Goal: Information Seeking & Learning: Learn about a topic

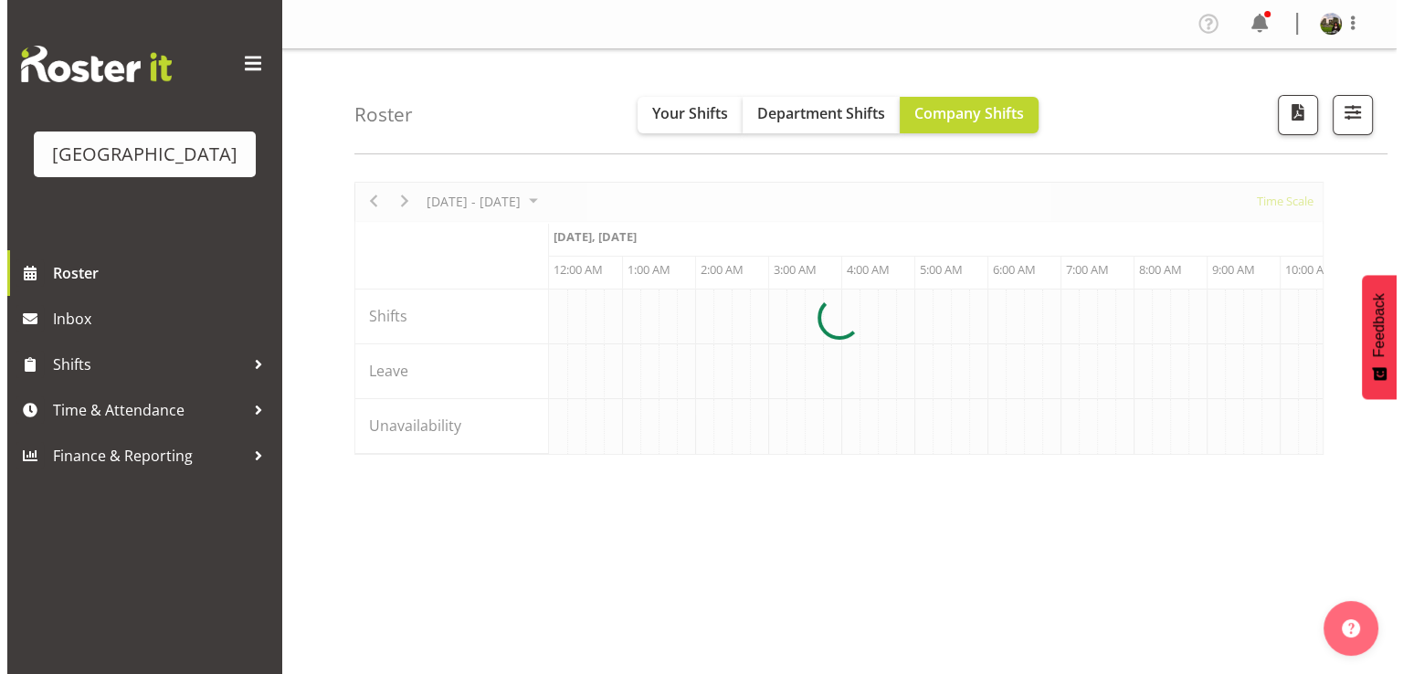
scroll to position [0, 7013]
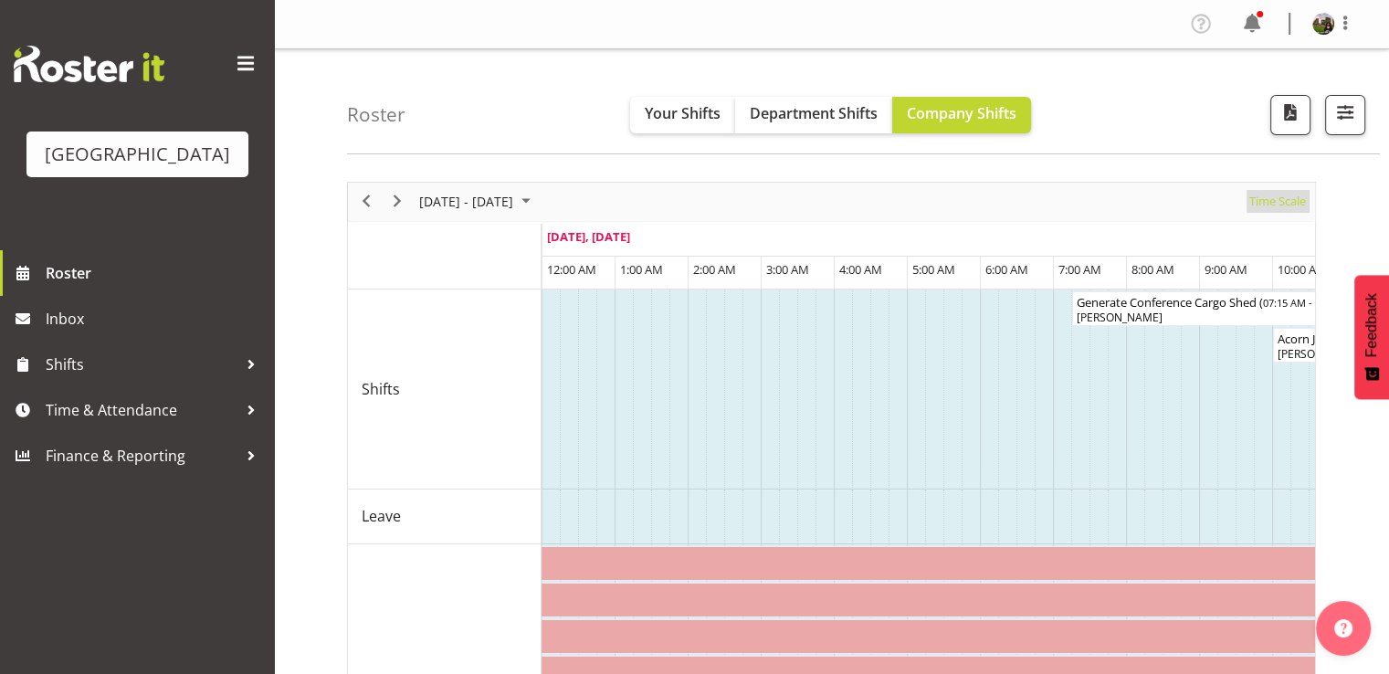
click at [1269, 206] on span "Time Scale" at bounding box center [1277, 201] width 60 height 23
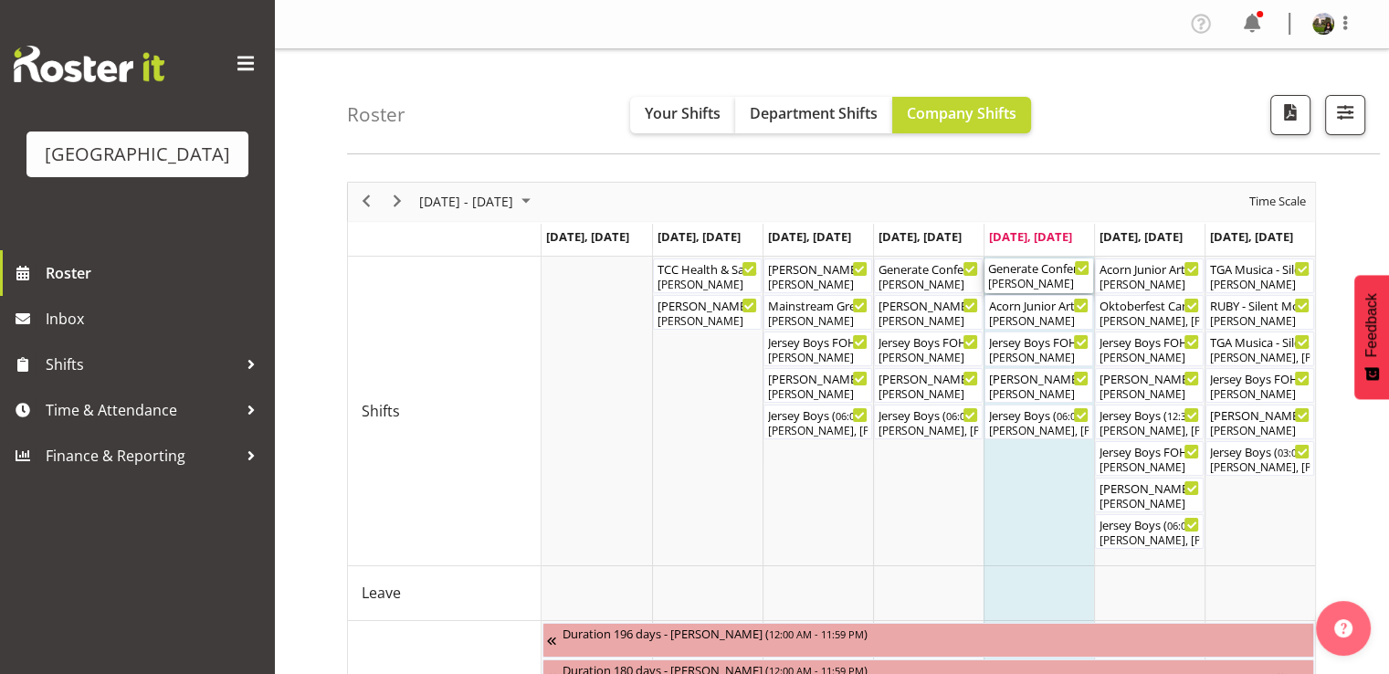
click at [1031, 275] on div "Generate Conference Cargo Shed ( 07:15 AM - 04:15 PM ) Chris Darlington" at bounding box center [1038, 275] width 101 height 35
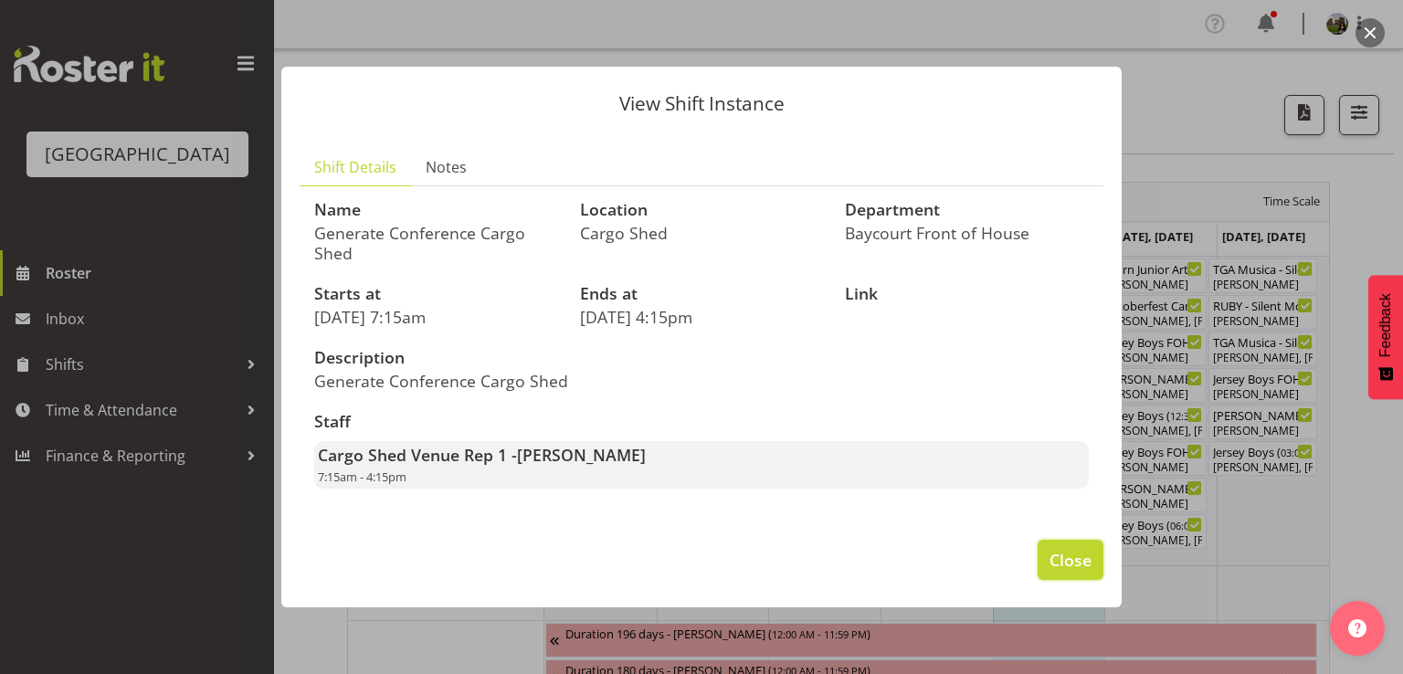
click at [1056, 554] on span "Close" at bounding box center [1070, 560] width 42 height 24
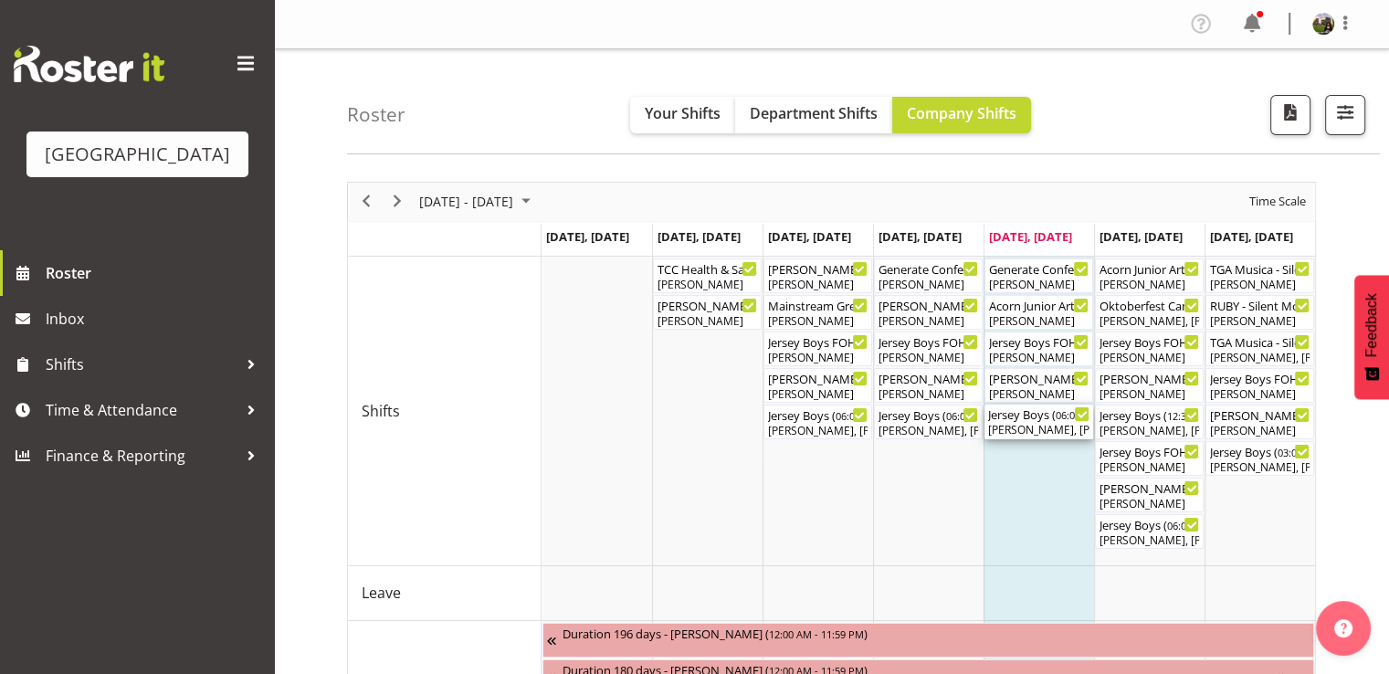
click at [1026, 425] on div "[PERSON_NAME], [PERSON_NAME], [PERSON_NAME], [PERSON_NAME], [PERSON_NAME], [PER…" at bounding box center [1038, 430] width 101 height 16
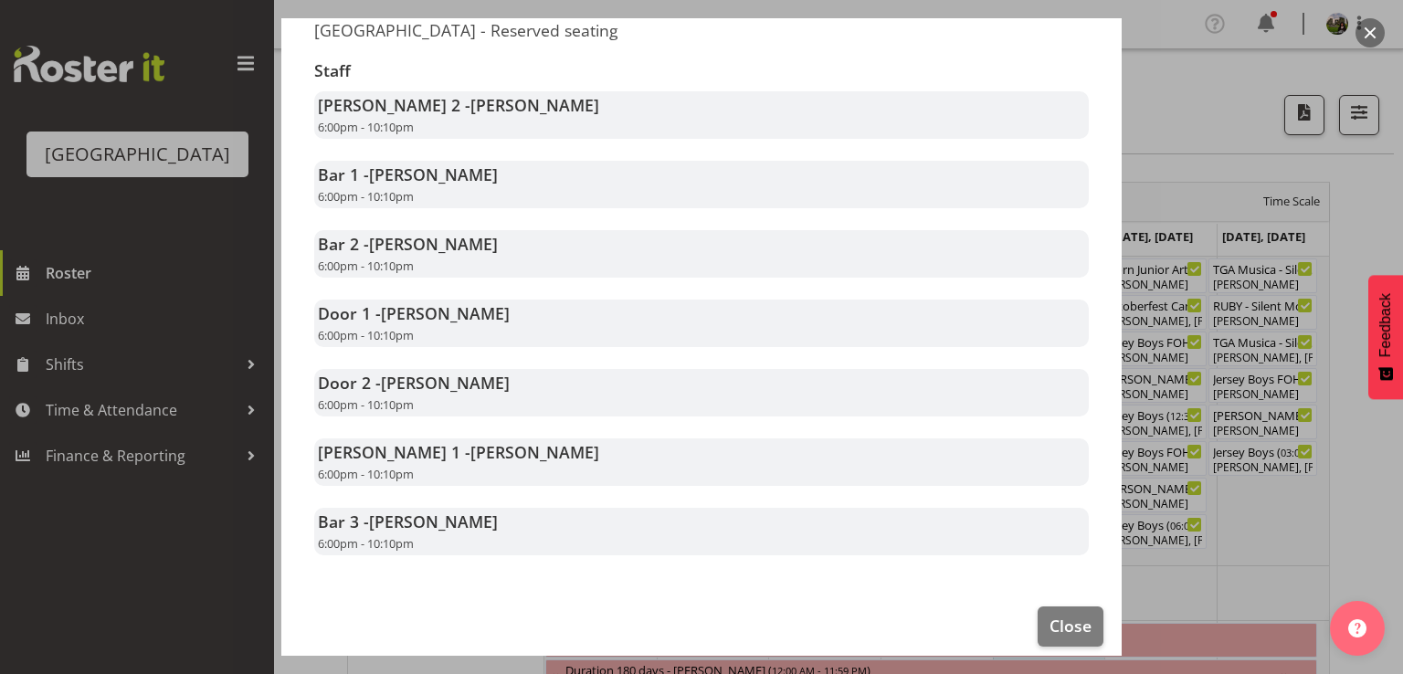
scroll to position [365, 0]
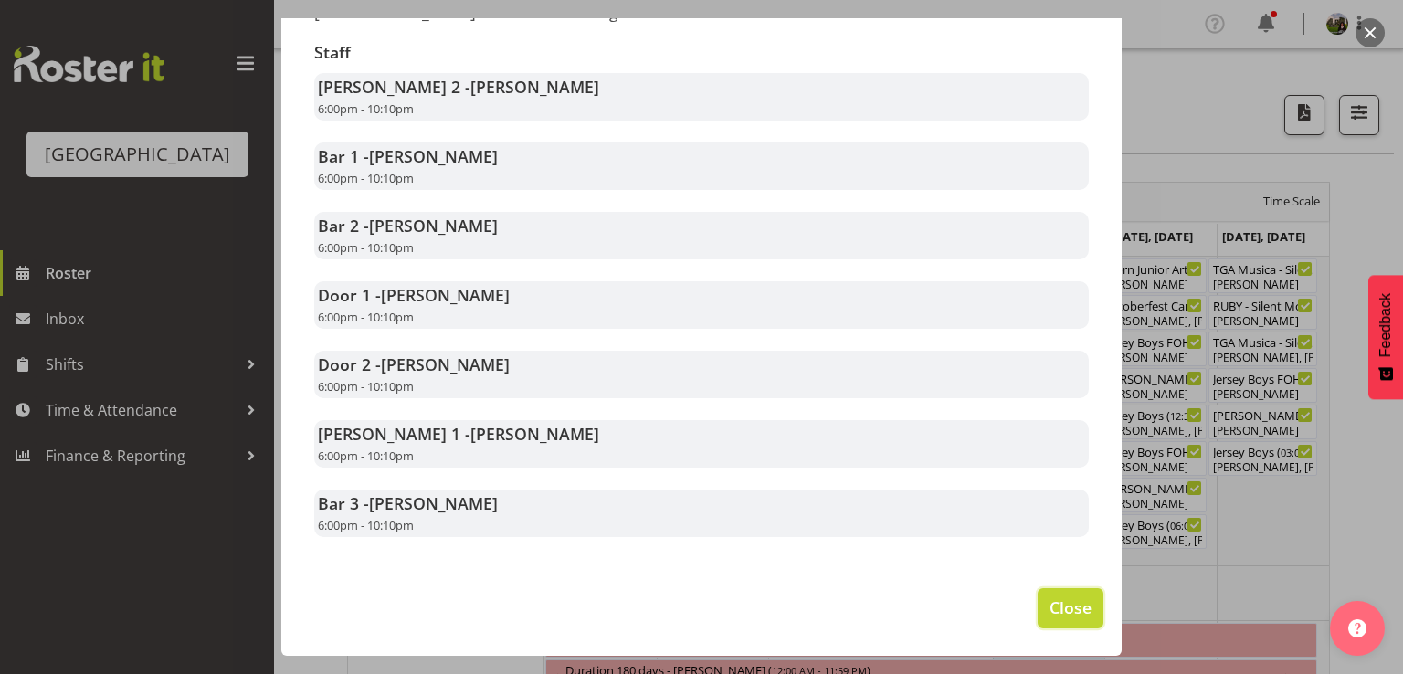
click at [1037, 602] on button "Close" at bounding box center [1070, 608] width 66 height 40
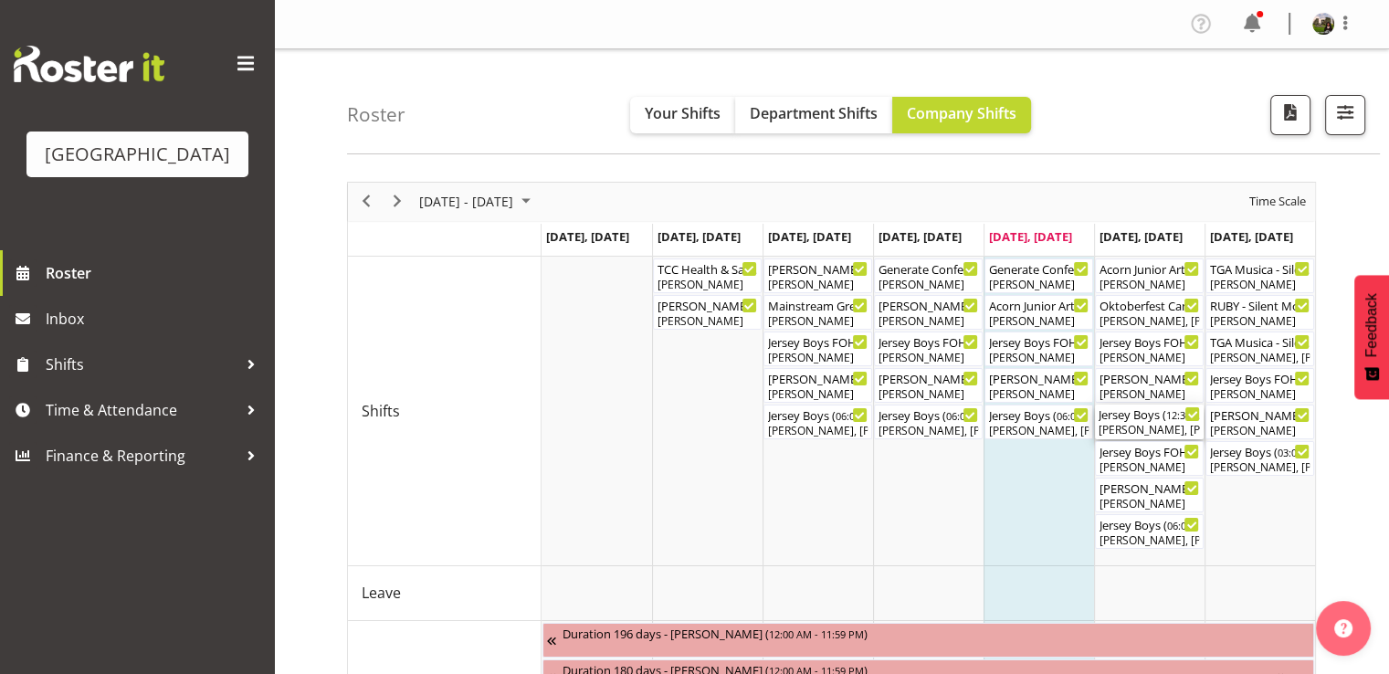
click at [1133, 417] on div "Jersey Boys ( 12:30 PM - 04:40 PM )" at bounding box center [1149, 414] width 101 height 18
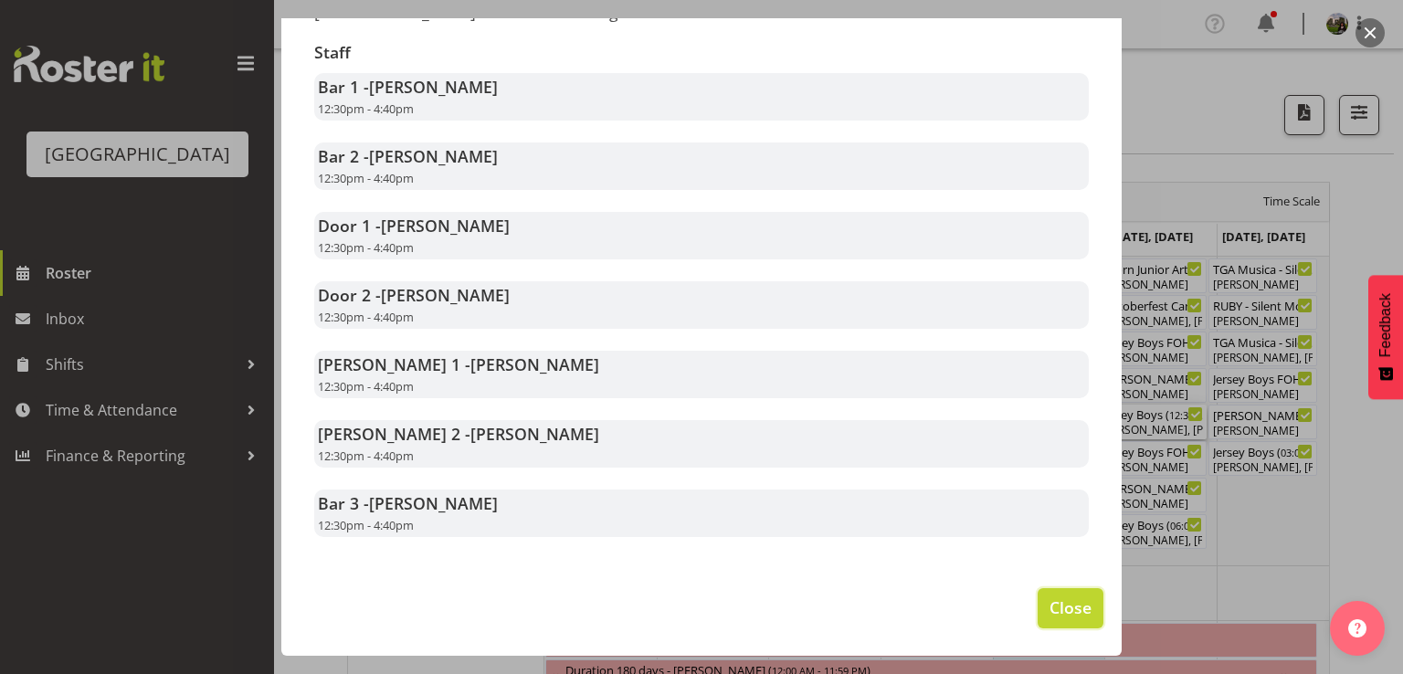
click at [1049, 607] on span "Close" at bounding box center [1070, 607] width 42 height 24
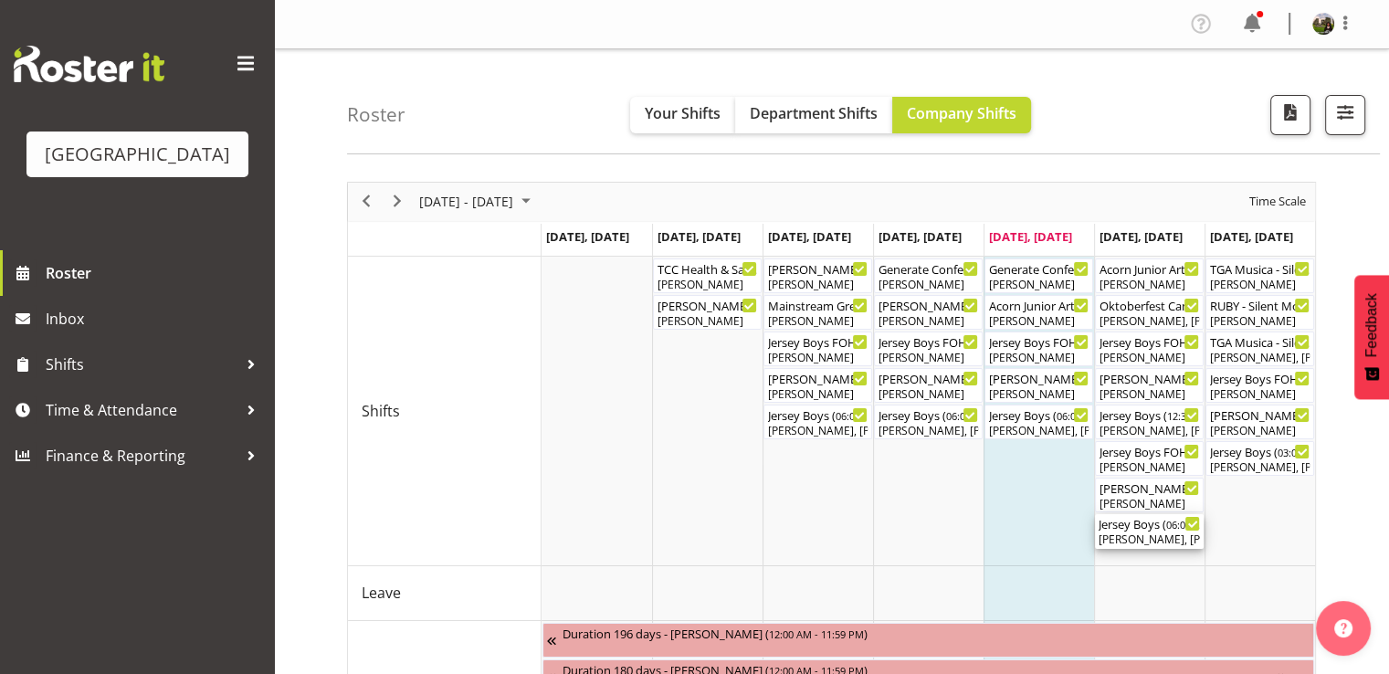
click at [1129, 534] on div "[PERSON_NAME], [PERSON_NAME], [PERSON_NAME], [PERSON_NAME], [PERSON_NAME], [PER…" at bounding box center [1149, 539] width 101 height 16
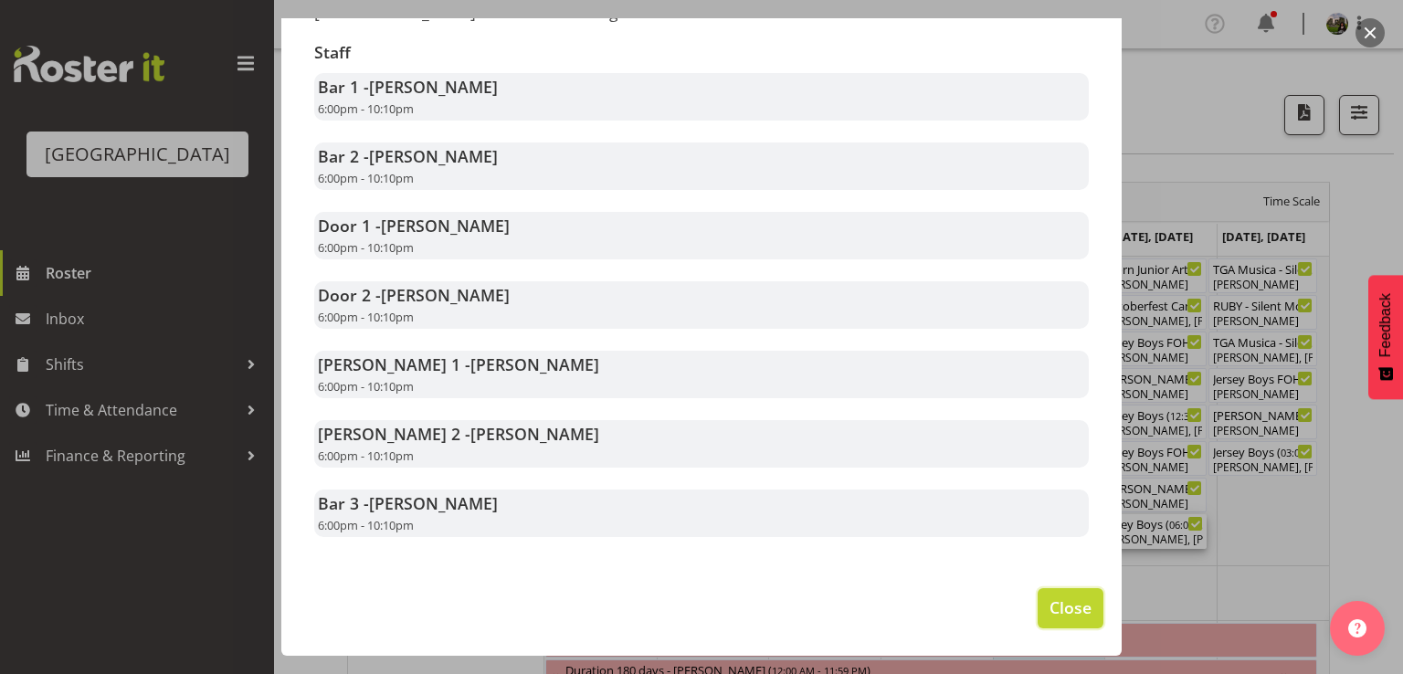
click at [1049, 611] on span "Close" at bounding box center [1070, 607] width 42 height 24
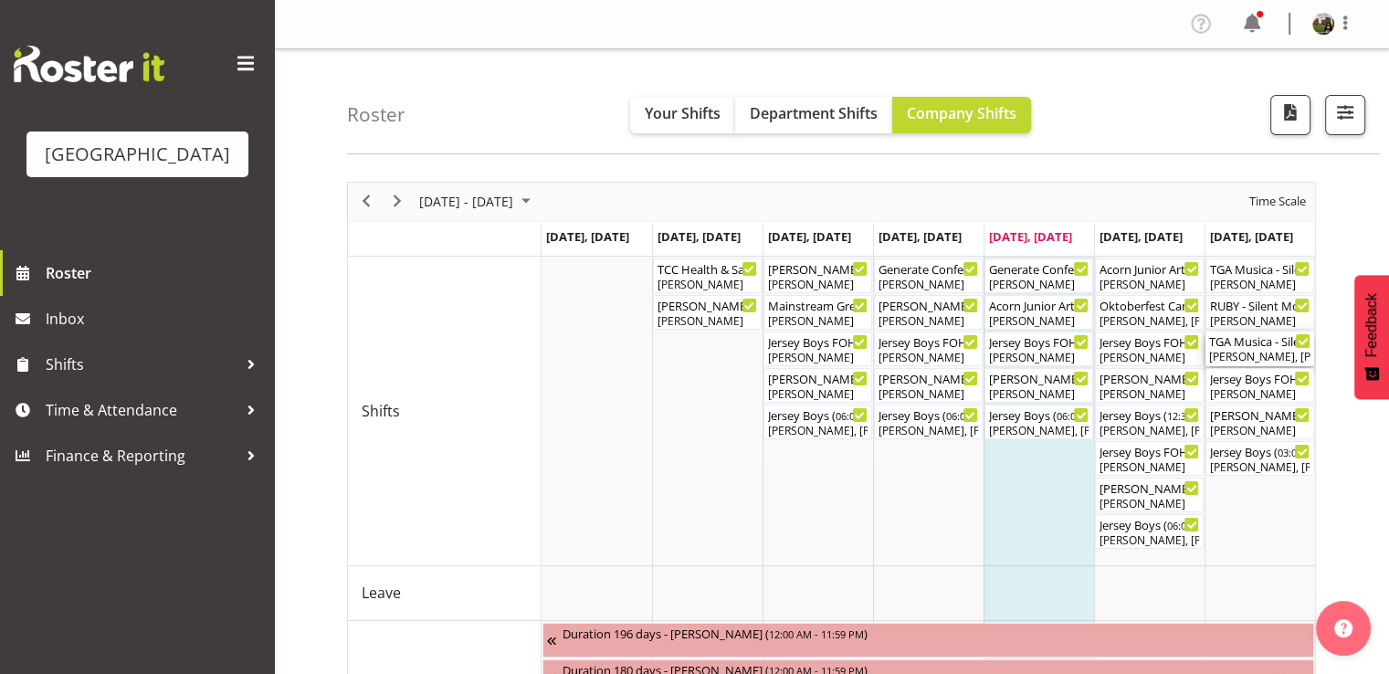
click at [1258, 359] on div "[PERSON_NAME], [PERSON_NAME], [PERSON_NAME], [PERSON_NAME]" at bounding box center [1259, 357] width 101 height 16
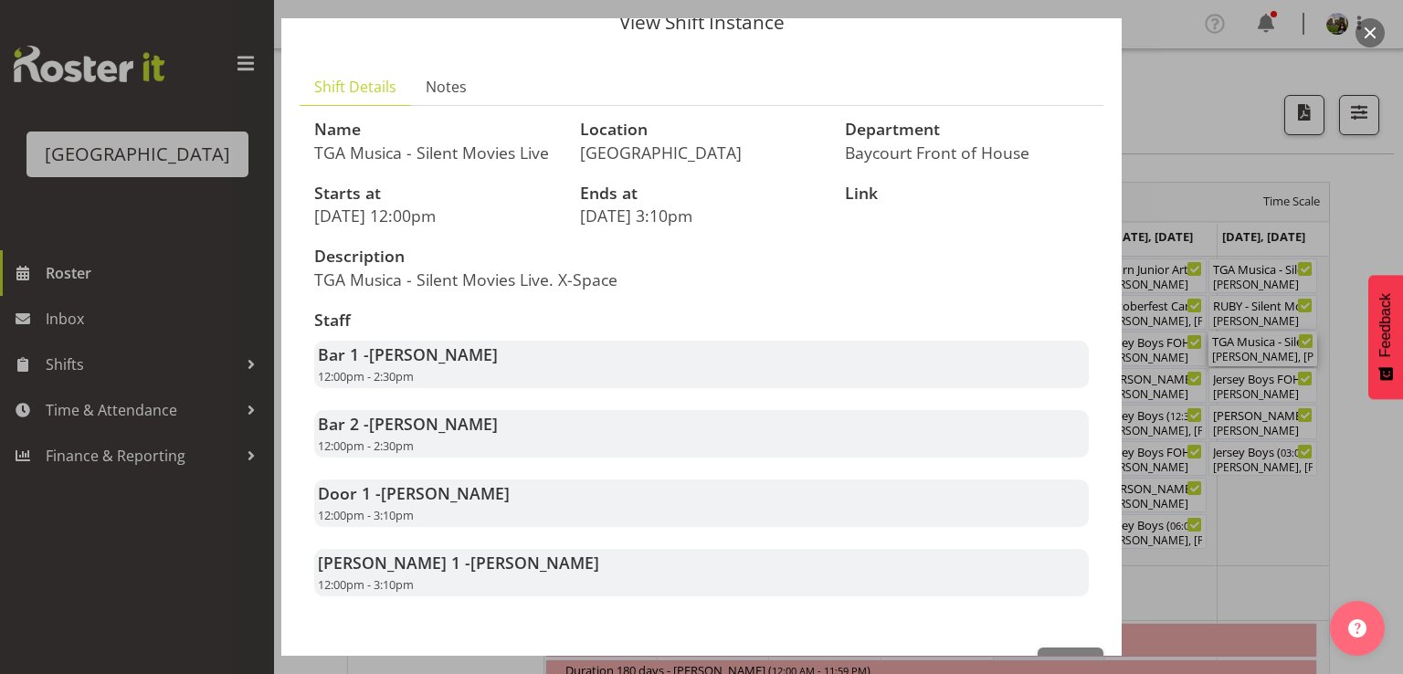
scroll to position [157, 0]
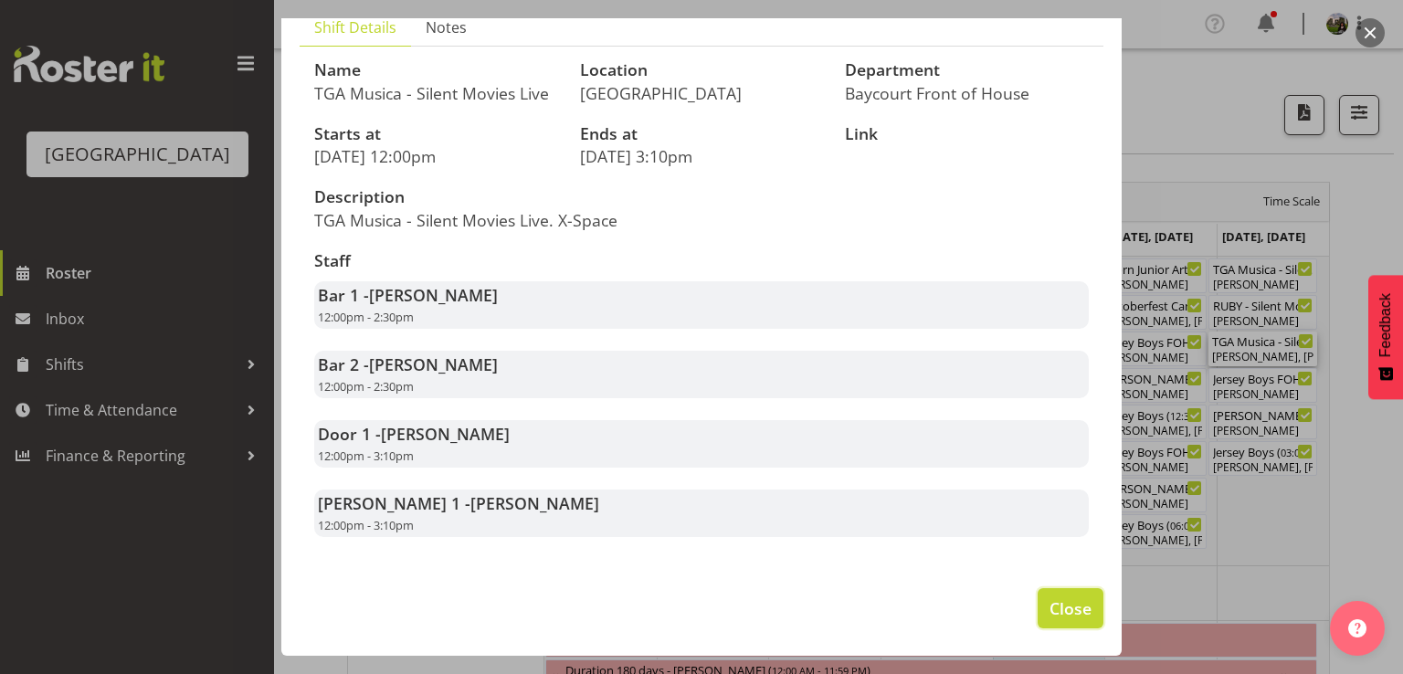
click at [1056, 614] on span "Close" at bounding box center [1070, 608] width 42 height 24
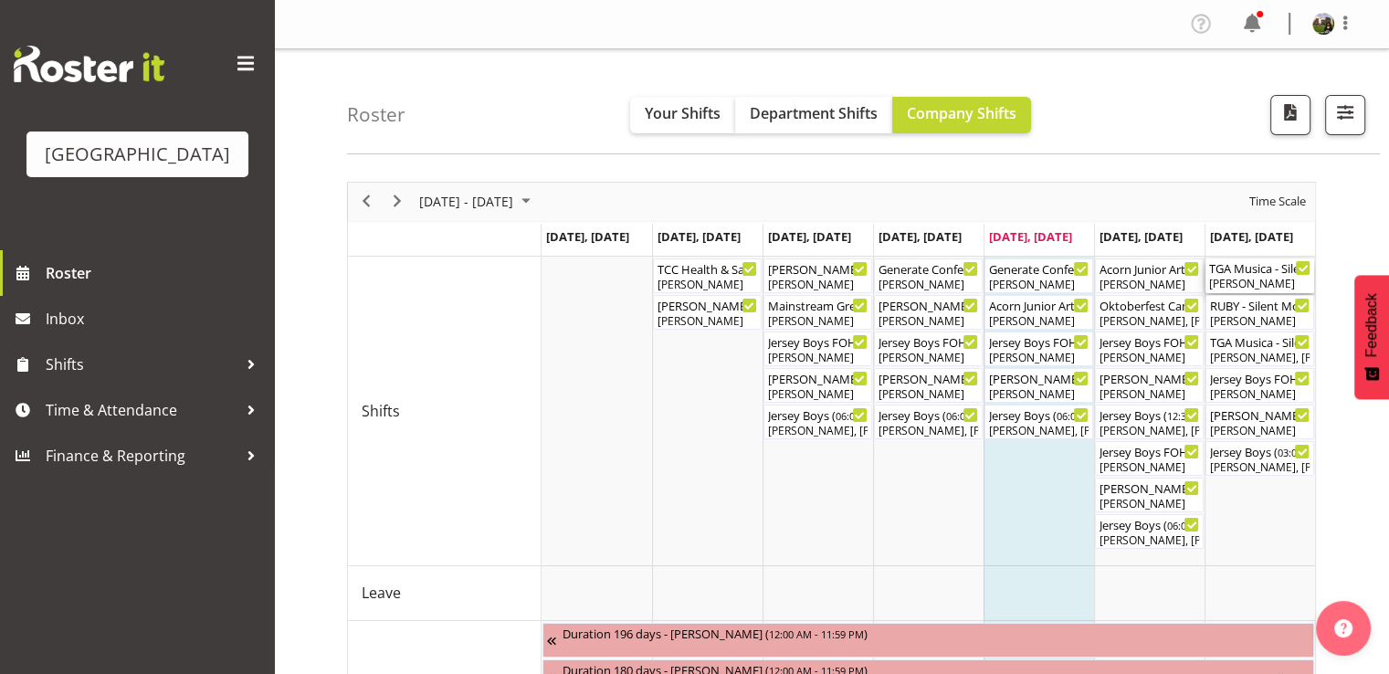
click at [1238, 289] on div "[PERSON_NAME]" at bounding box center [1259, 284] width 101 height 16
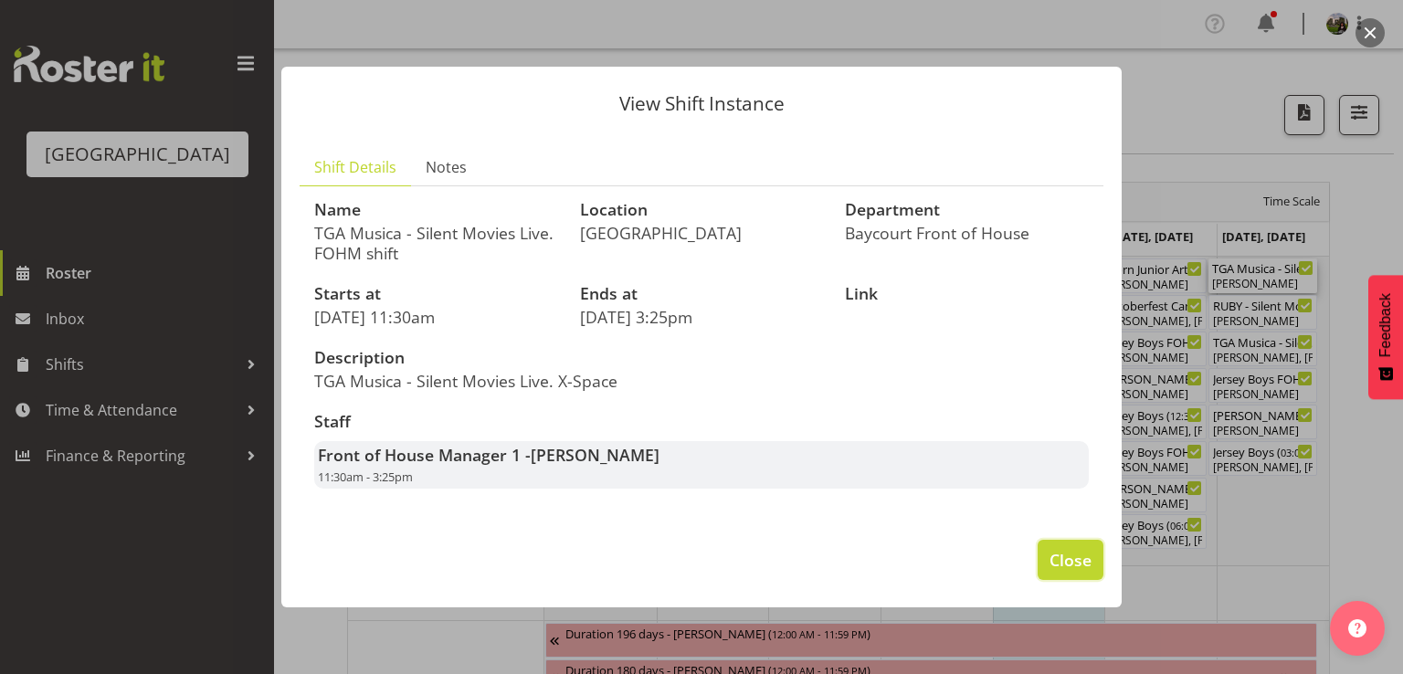
click at [1071, 561] on span "Close" at bounding box center [1070, 560] width 42 height 24
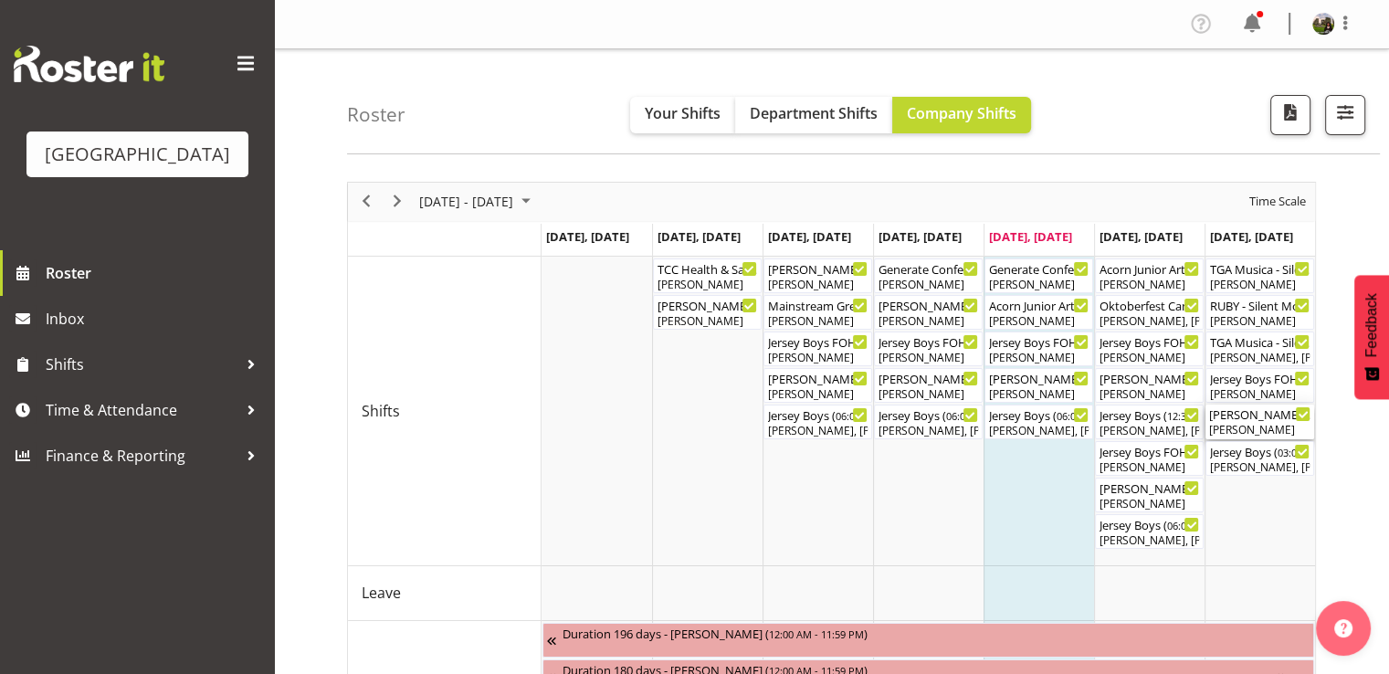
click at [1236, 419] on div "Lisa - Jersey Boys - Box Office ( 02:30 PM - 04:30 PM )" at bounding box center [1259, 414] width 101 height 18
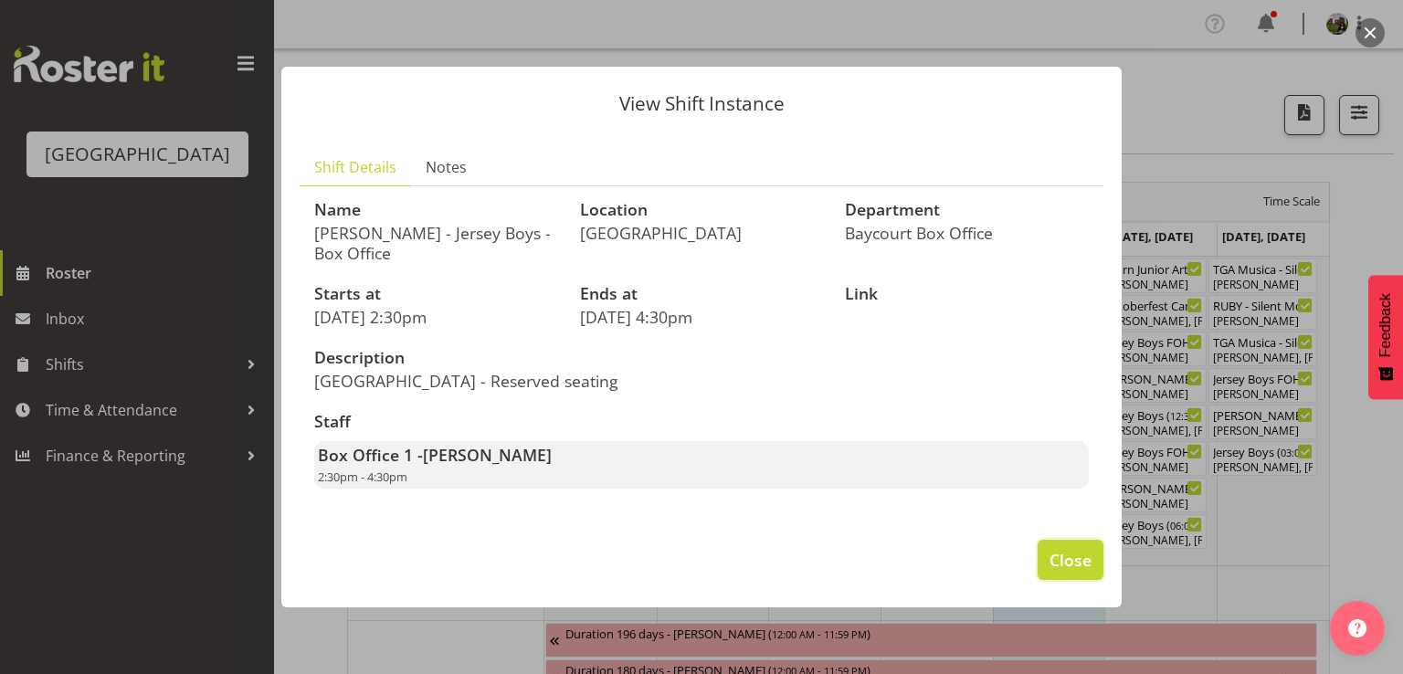
click at [1074, 555] on span "Close" at bounding box center [1070, 560] width 42 height 24
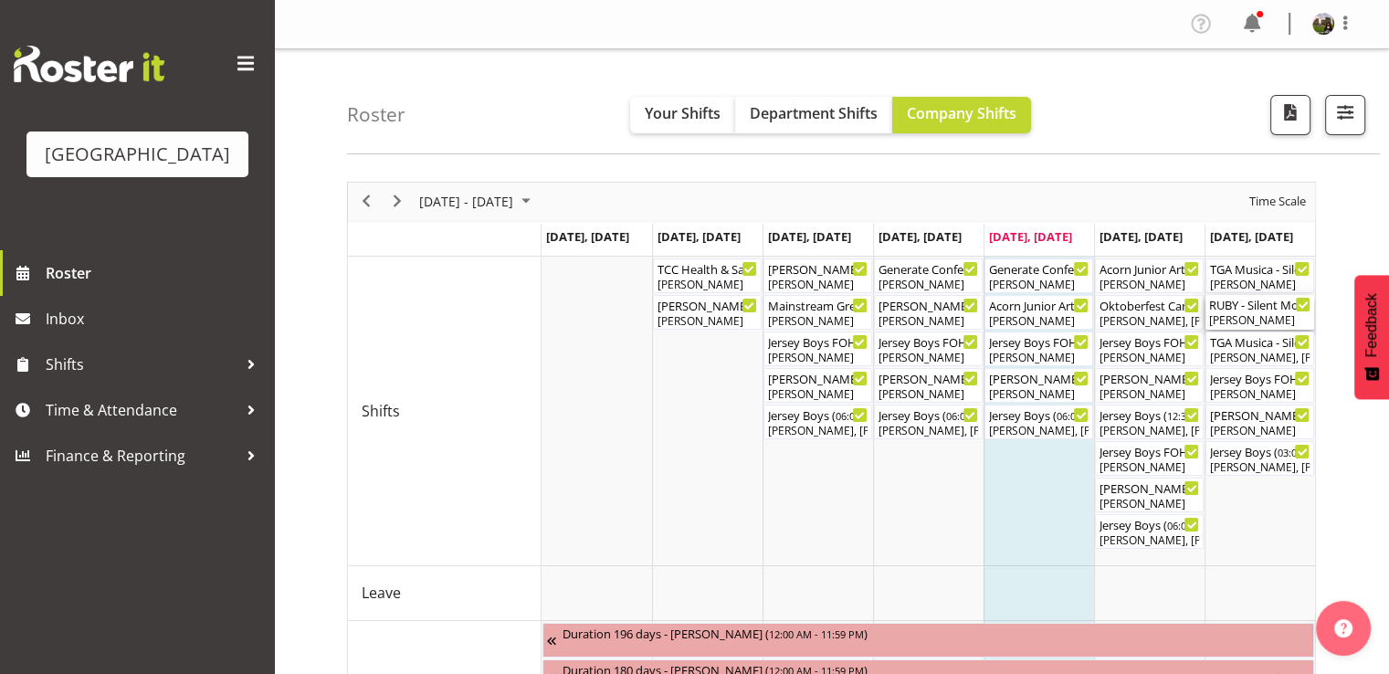
click at [1260, 315] on div "[PERSON_NAME]" at bounding box center [1259, 320] width 101 height 16
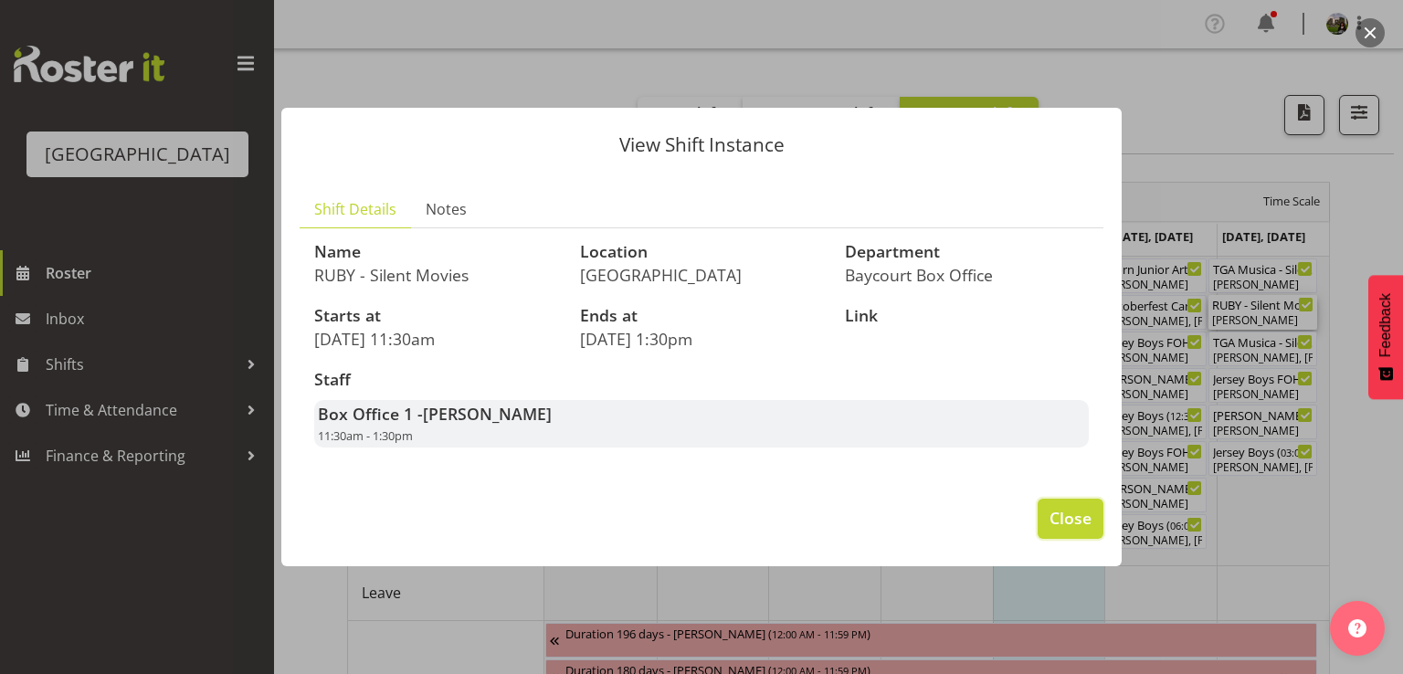
click at [1071, 527] on span "Close" at bounding box center [1070, 518] width 42 height 24
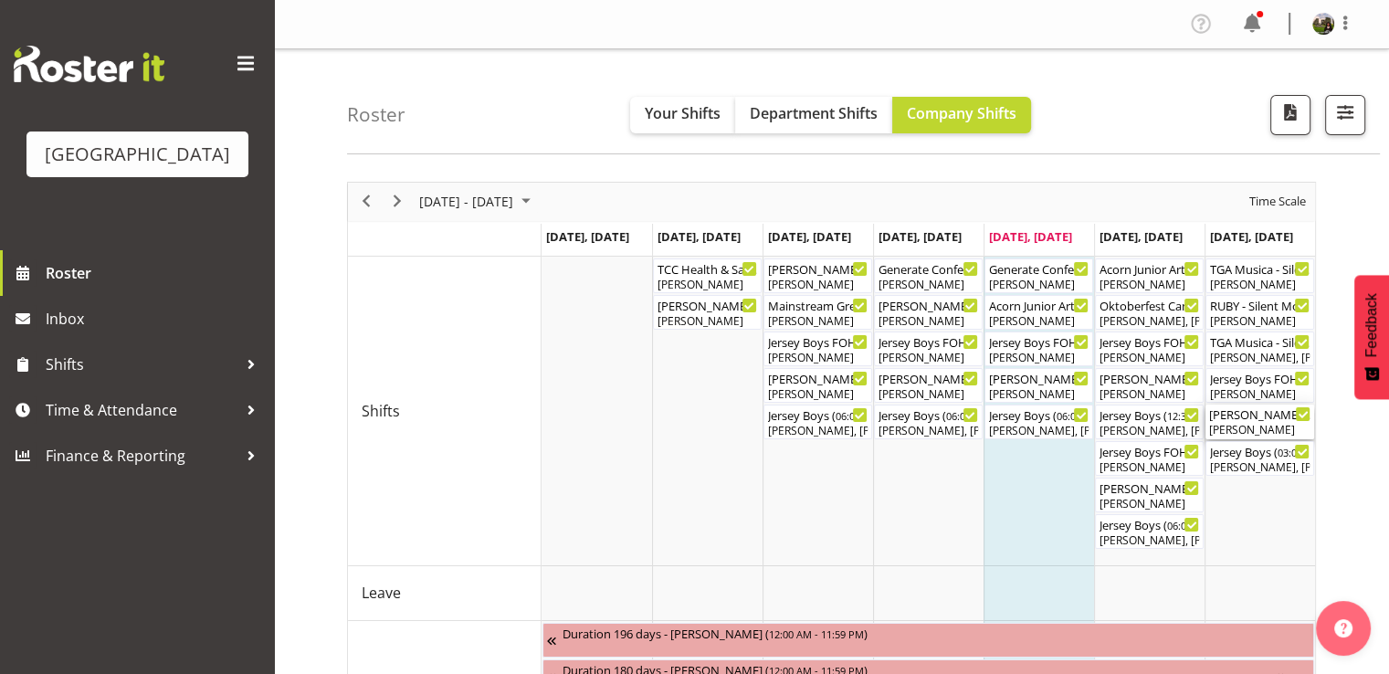
click at [1222, 428] on div "[PERSON_NAME]" at bounding box center [1259, 430] width 101 height 16
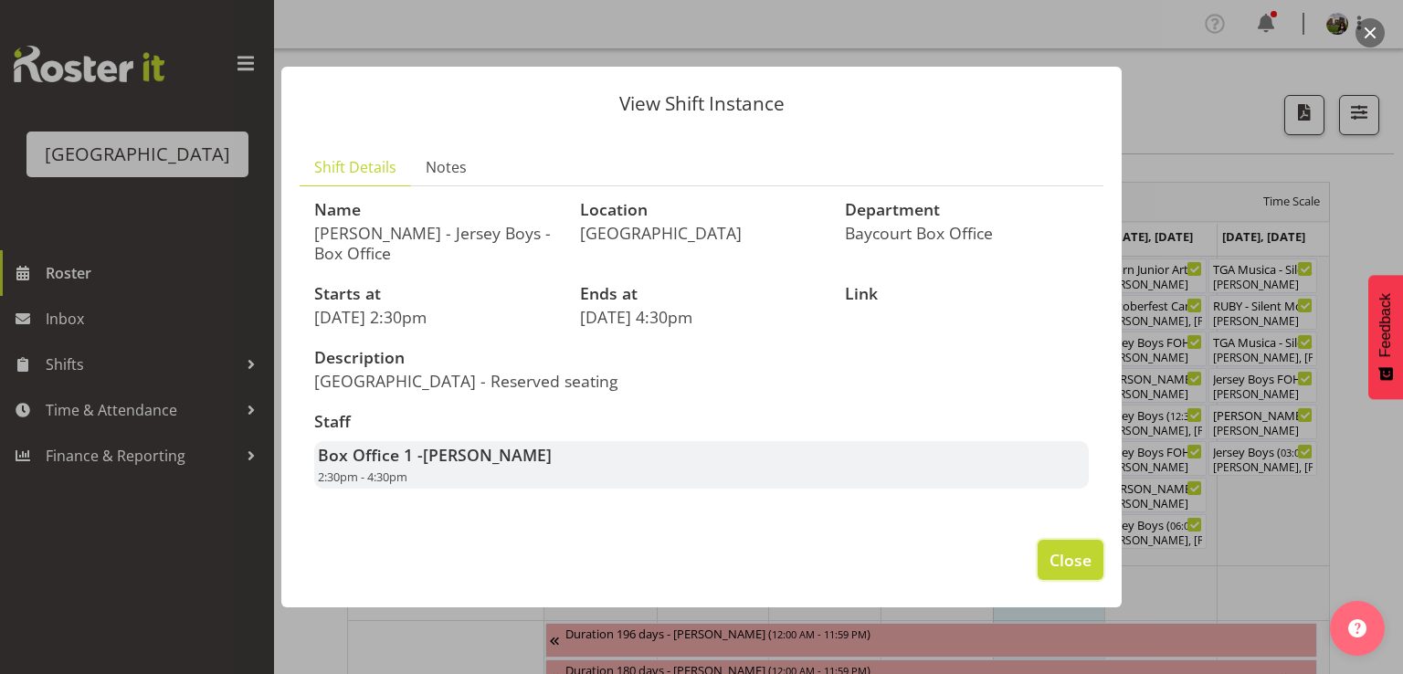
click at [1074, 557] on span "Close" at bounding box center [1070, 560] width 42 height 24
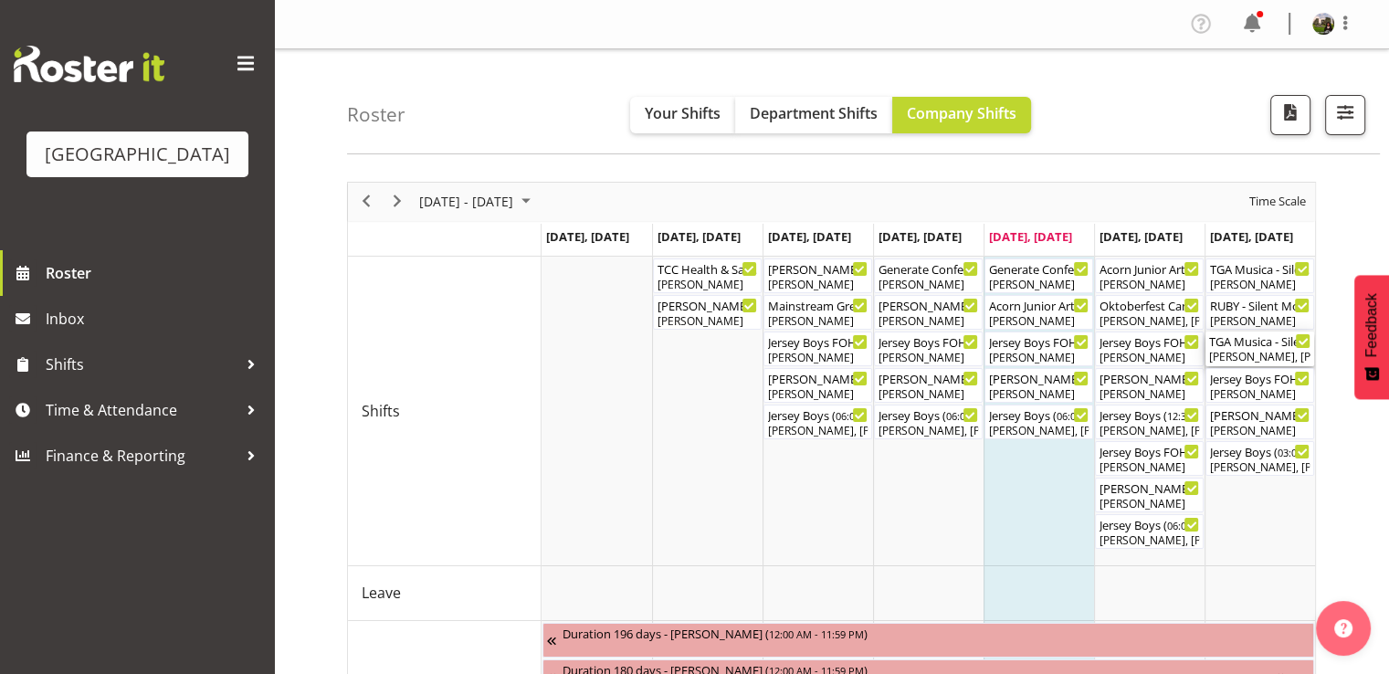
click at [1238, 350] on div "[PERSON_NAME], [PERSON_NAME], [PERSON_NAME], [PERSON_NAME]" at bounding box center [1259, 357] width 101 height 16
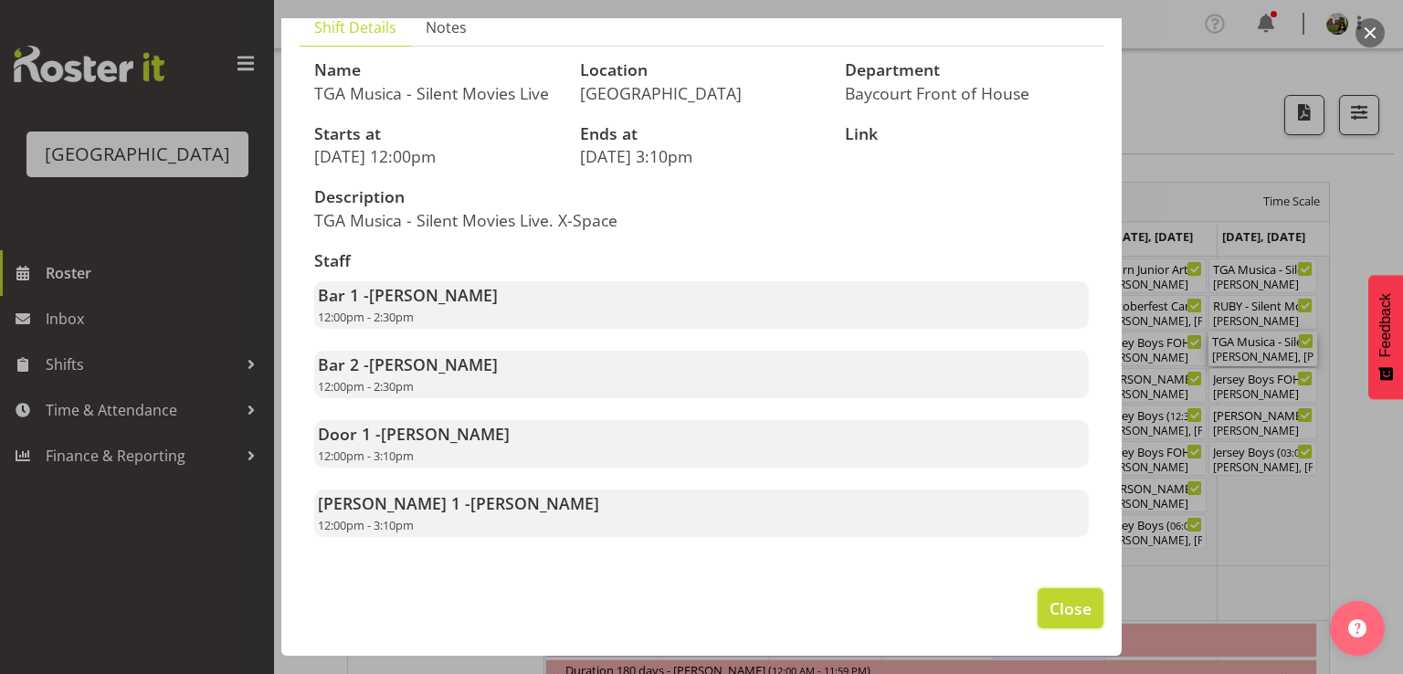
click at [1060, 621] on button "Close" at bounding box center [1070, 608] width 66 height 40
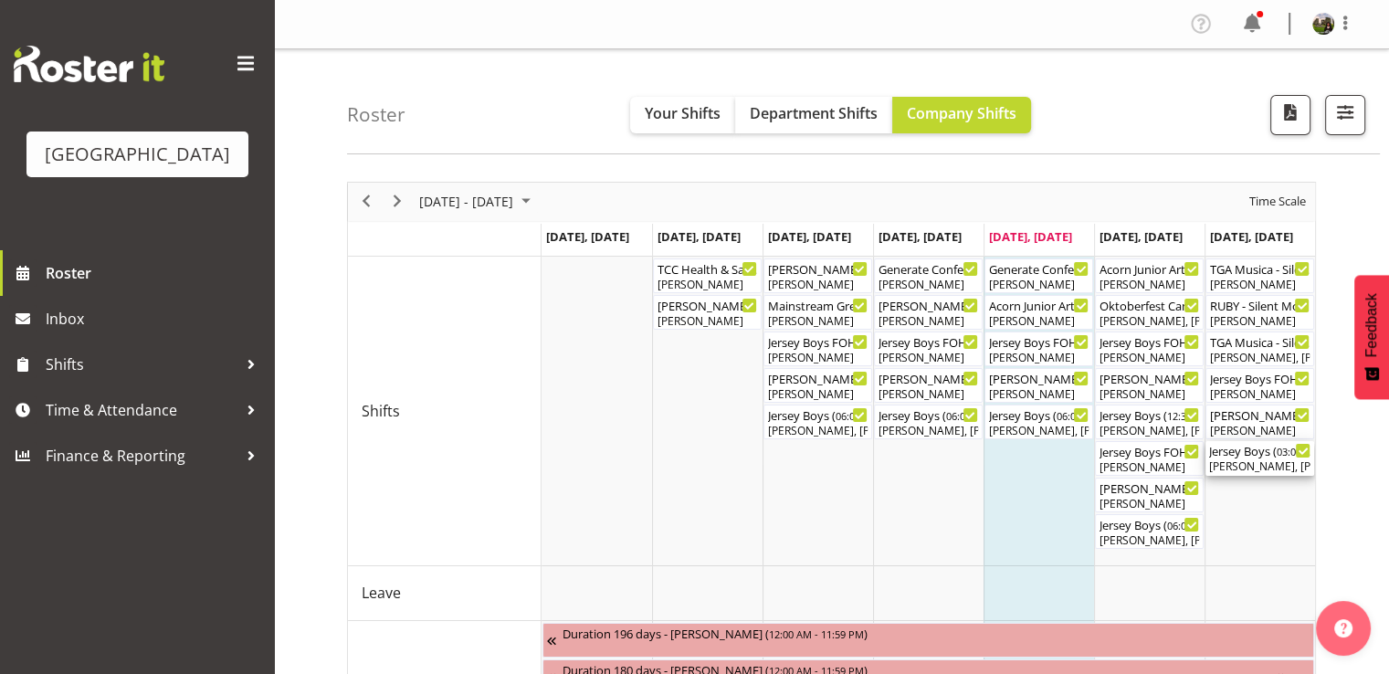
click at [1244, 459] on div "[PERSON_NAME], [PERSON_NAME], [PERSON_NAME], [PERSON_NAME], [PERSON_NAME], [PER…" at bounding box center [1259, 466] width 101 height 16
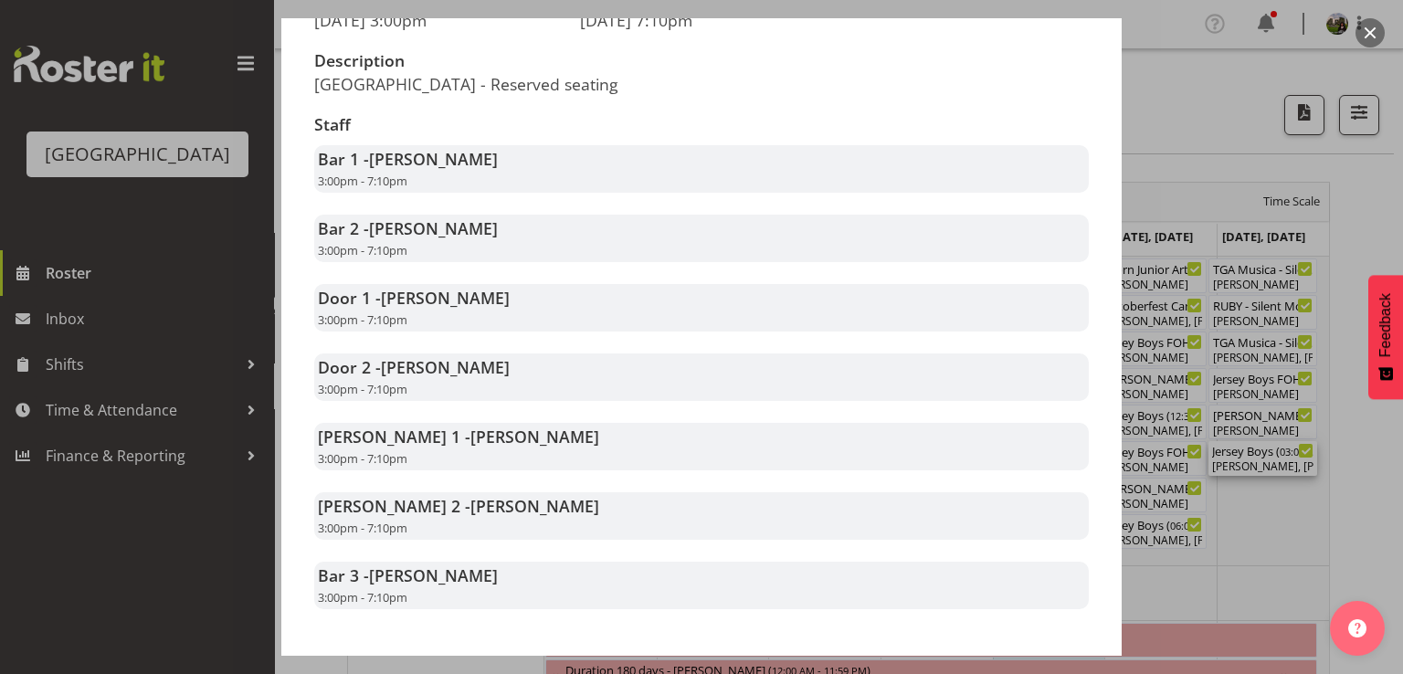
scroll to position [365, 0]
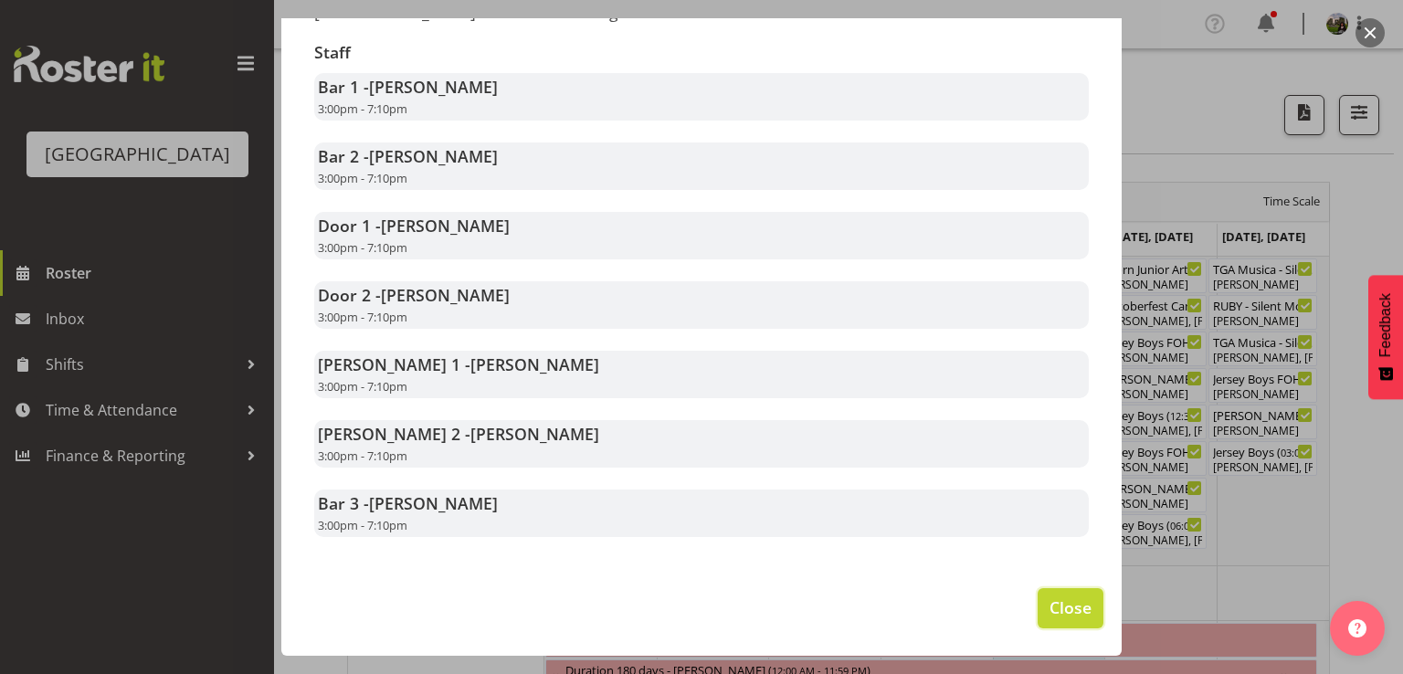
click at [1052, 607] on span "Close" at bounding box center [1070, 607] width 42 height 24
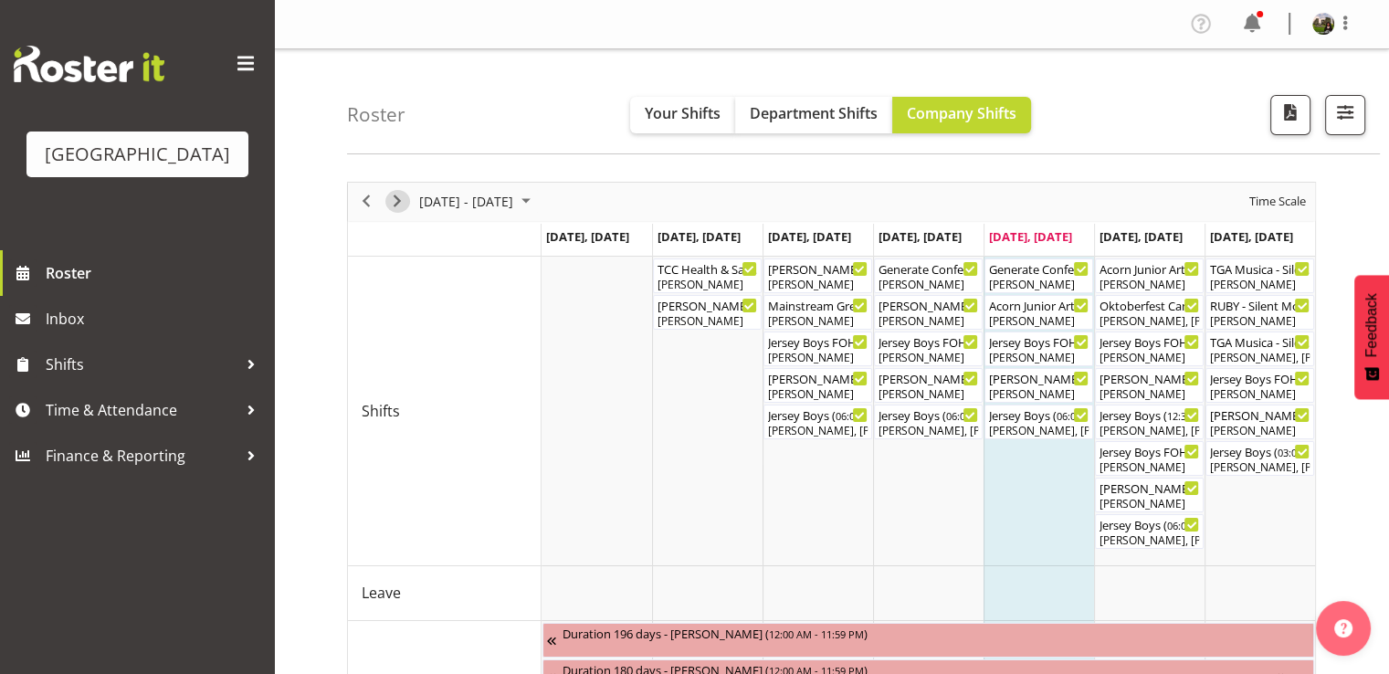
click at [390, 199] on span "Next" at bounding box center [397, 201] width 22 height 23
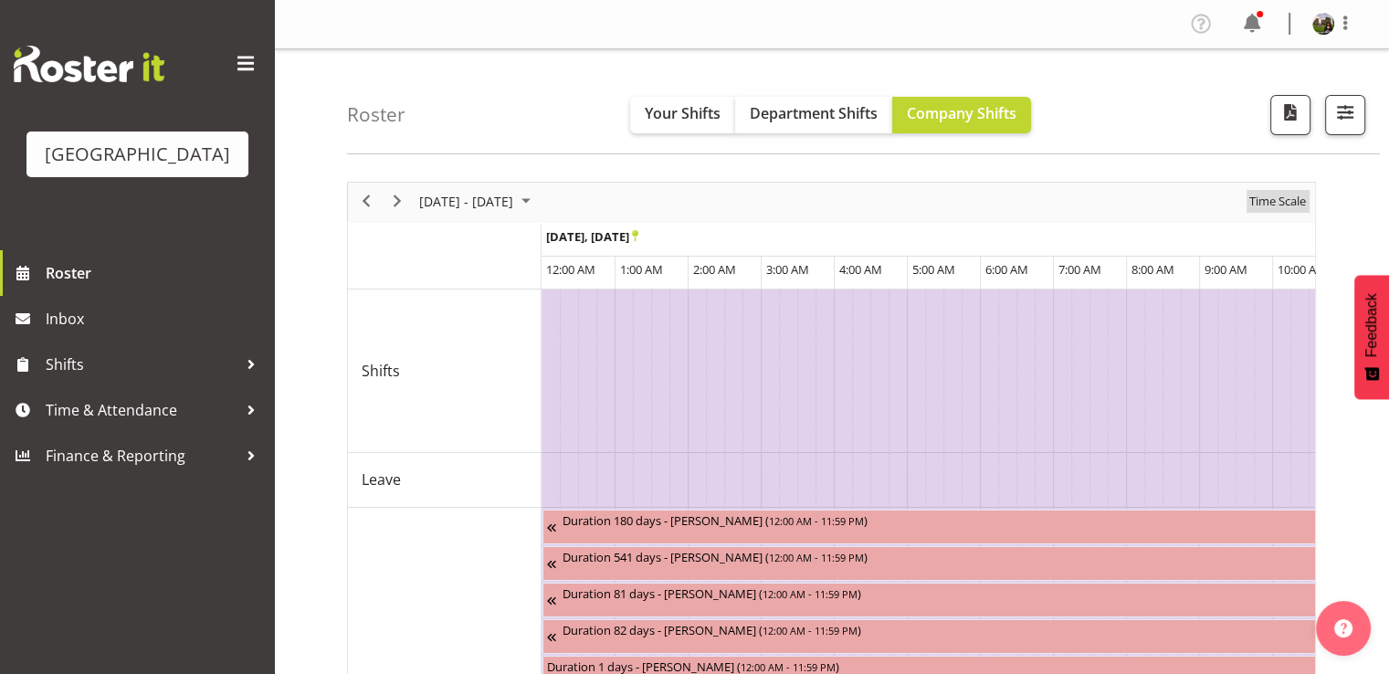
click at [1269, 204] on span "Time Scale" at bounding box center [1277, 201] width 60 height 23
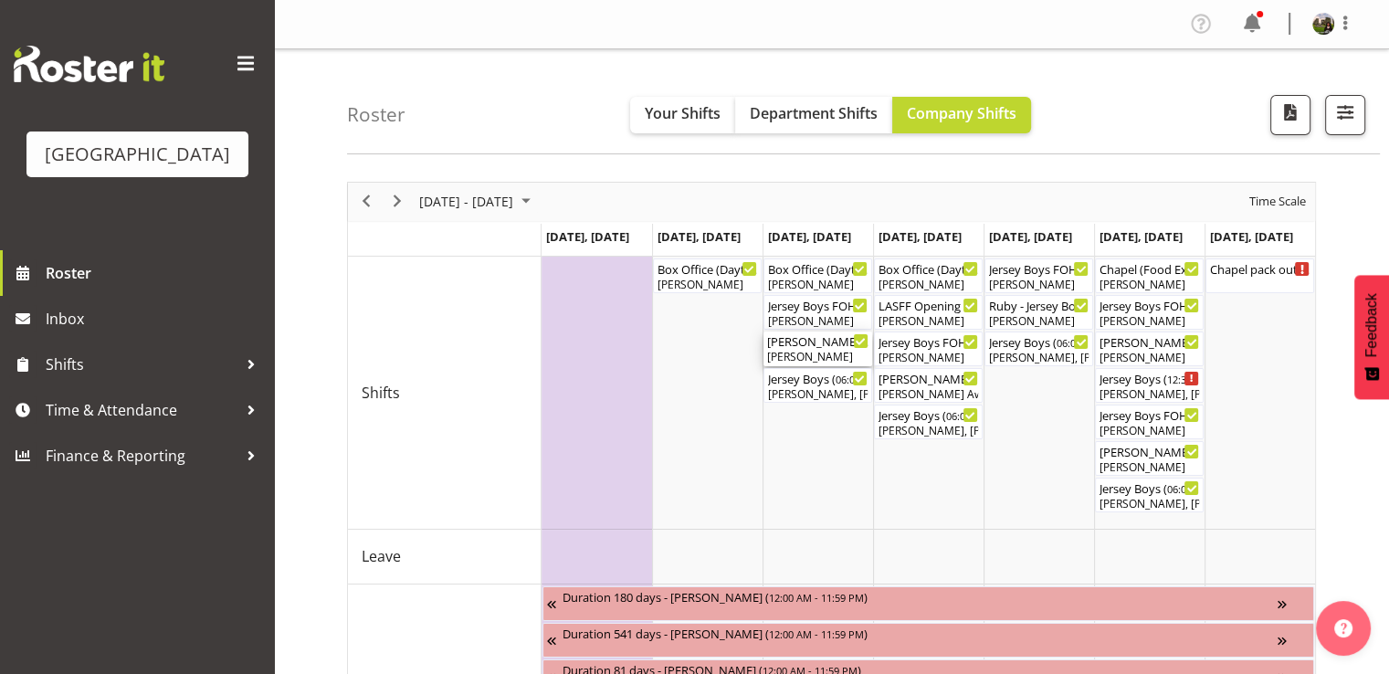
click at [799, 352] on div "[PERSON_NAME]" at bounding box center [817, 357] width 101 height 16
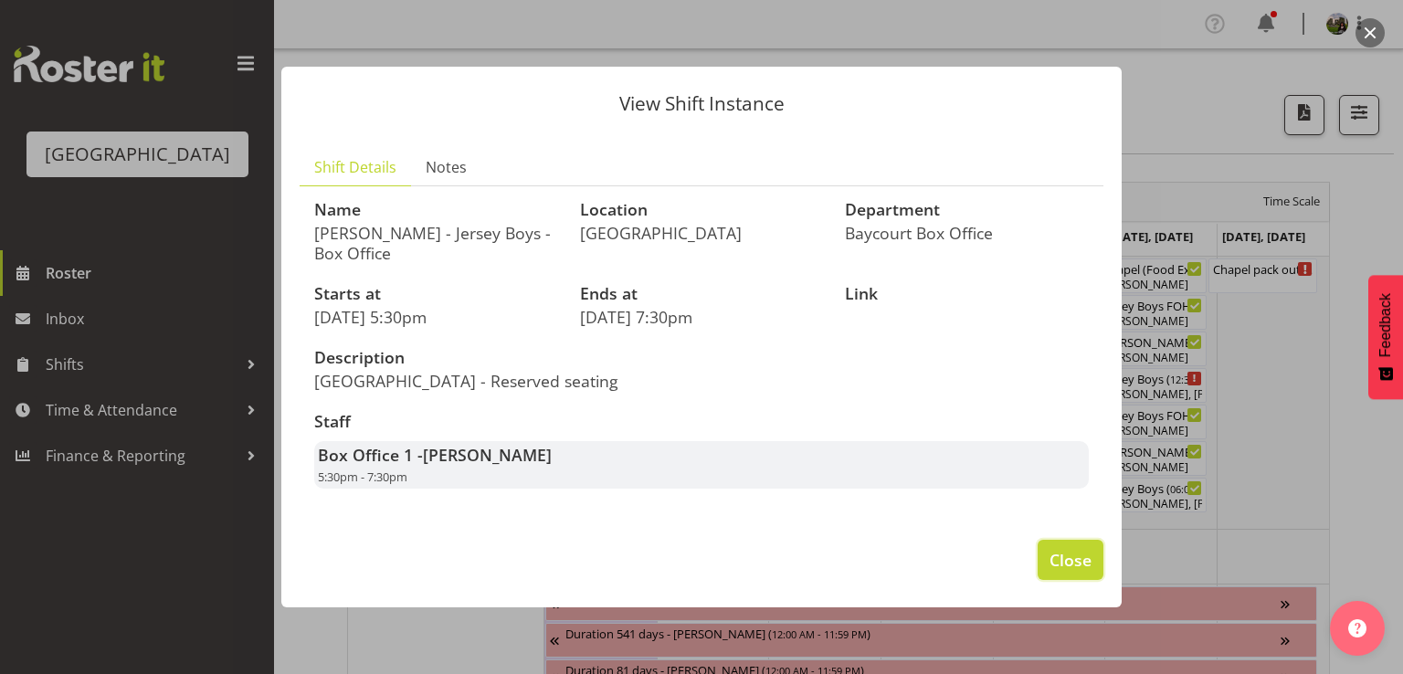
click at [1050, 550] on span "Close" at bounding box center [1070, 560] width 42 height 24
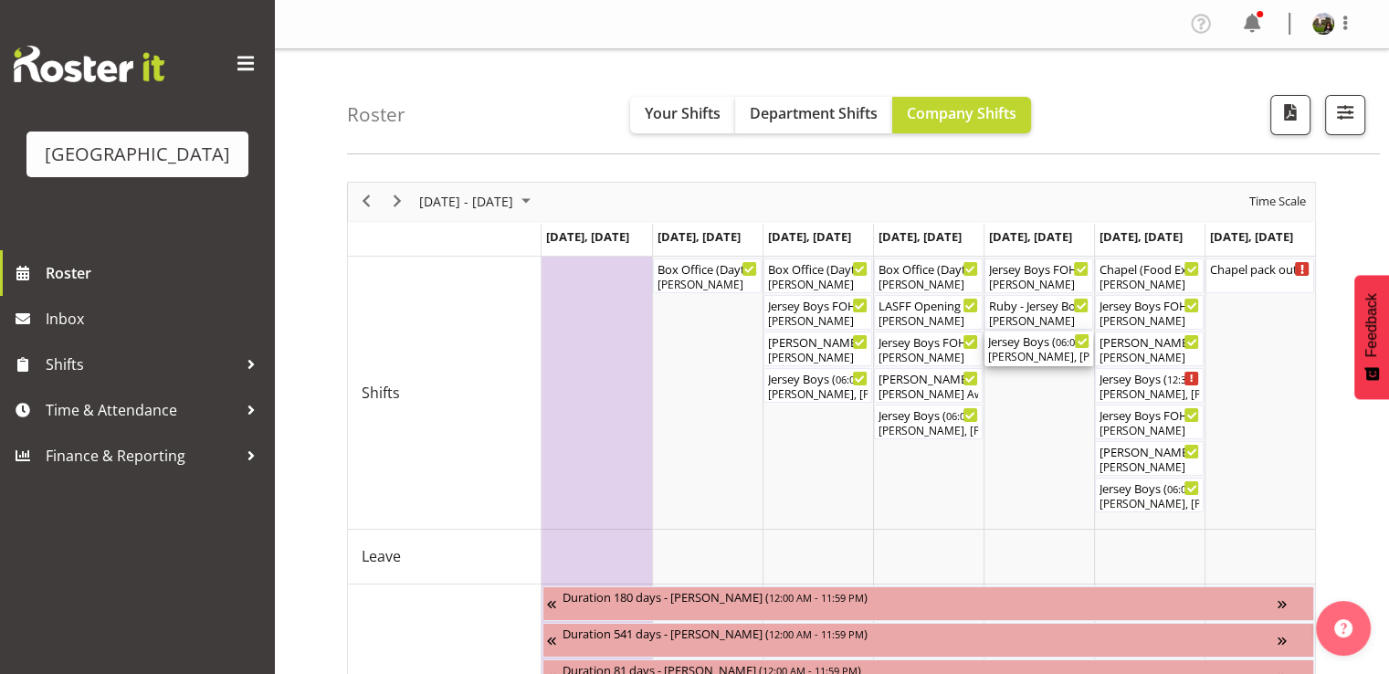
click at [1030, 354] on div "Robin Hendriks, Amanda Clark, Caro Richards, Max Allan, Valerie Donaldson, Chri…" at bounding box center [1038, 357] width 101 height 16
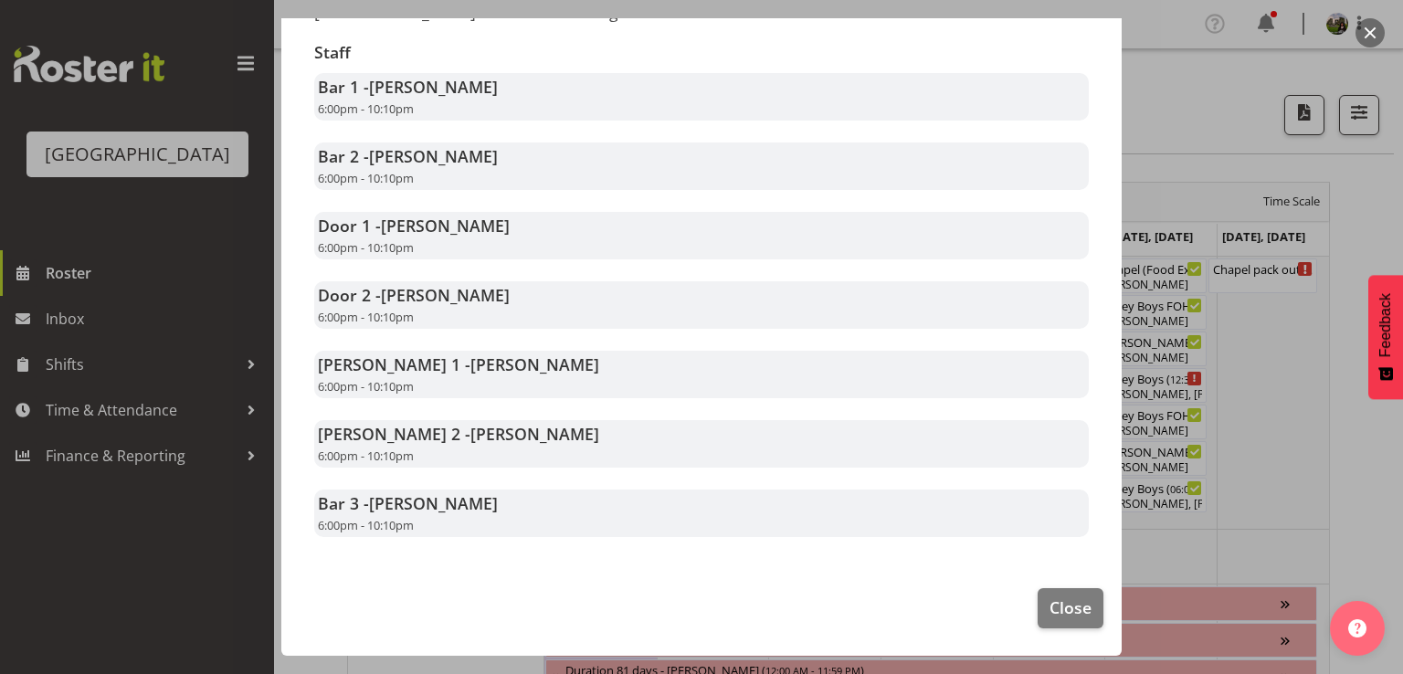
scroll to position [365, 0]
click at [1061, 607] on span "Close" at bounding box center [1070, 607] width 42 height 24
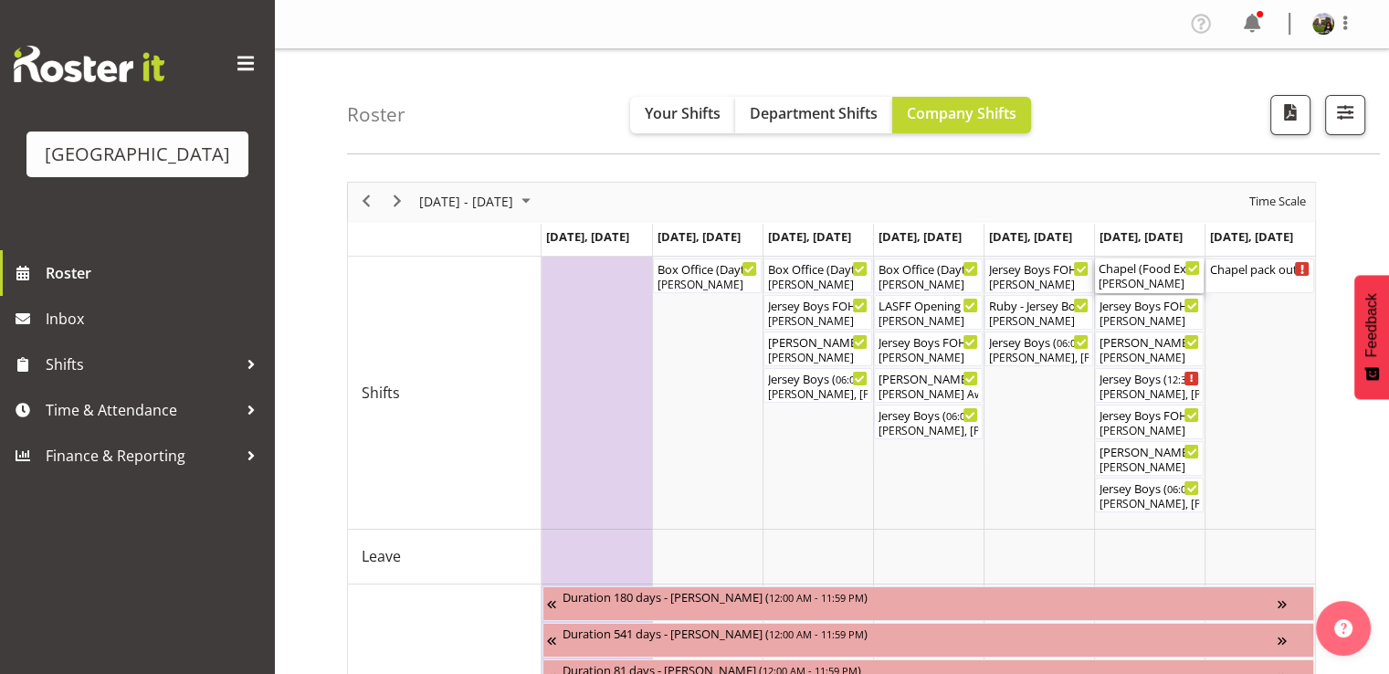
click at [1149, 271] on div "Chapel (Food Experience / Party) Cargo Shed ( 10:00 AM - 11:59 PM )" at bounding box center [1149, 267] width 101 height 18
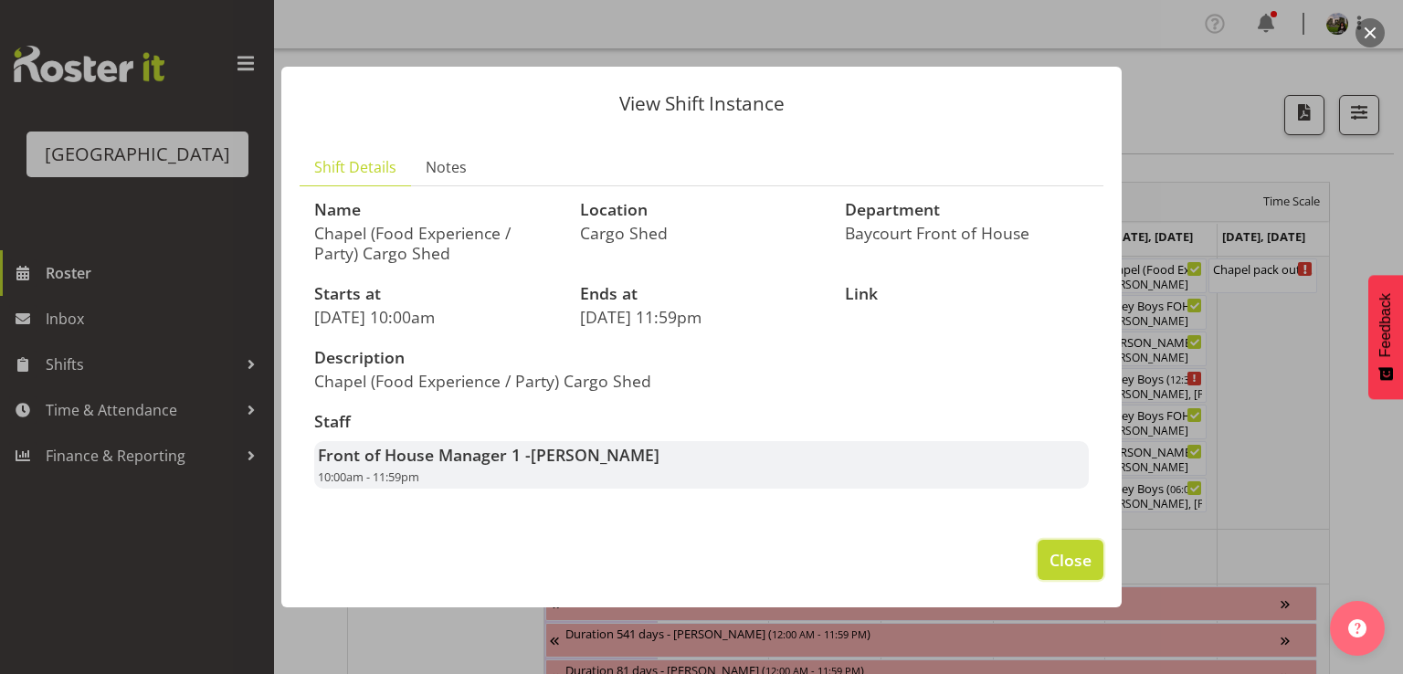
click at [1062, 550] on span "Close" at bounding box center [1070, 560] width 42 height 24
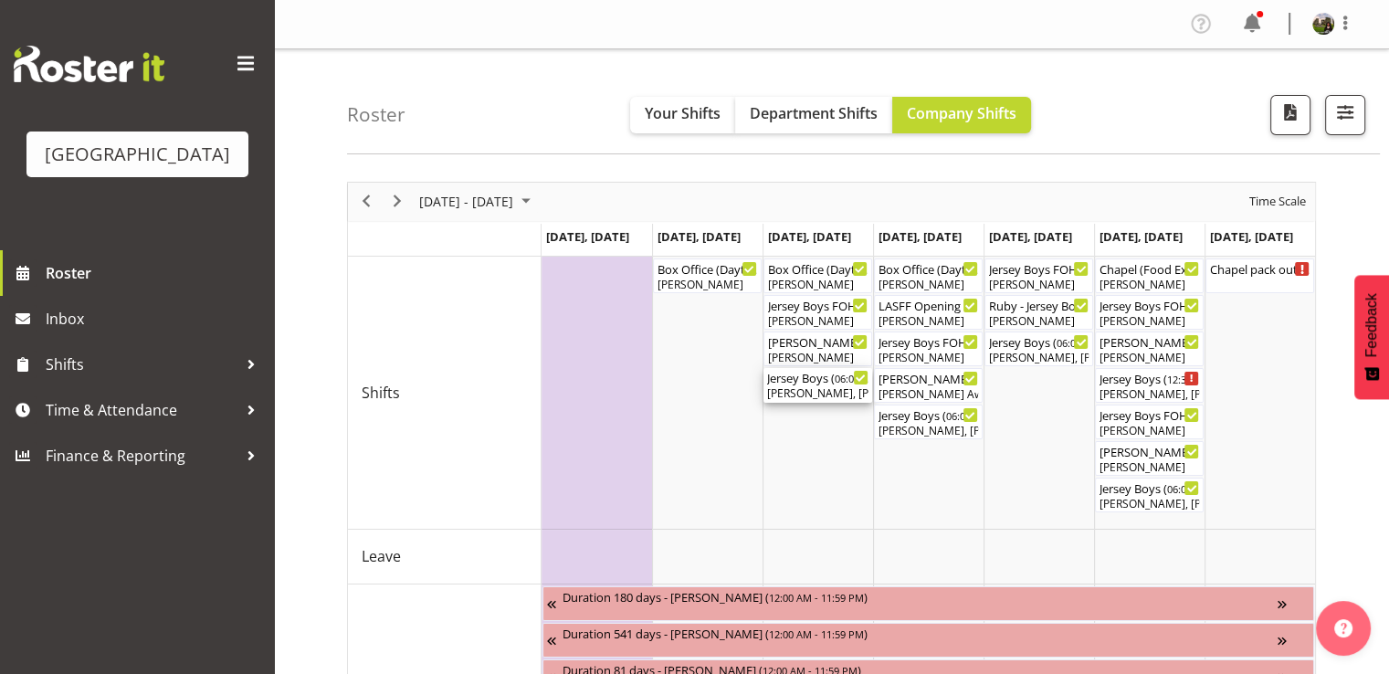
click at [801, 394] on div "Chris Darlington, Amy Duncanson, Caro Richards, Michelle Englehardt, Lisa Campl…" at bounding box center [817, 393] width 101 height 16
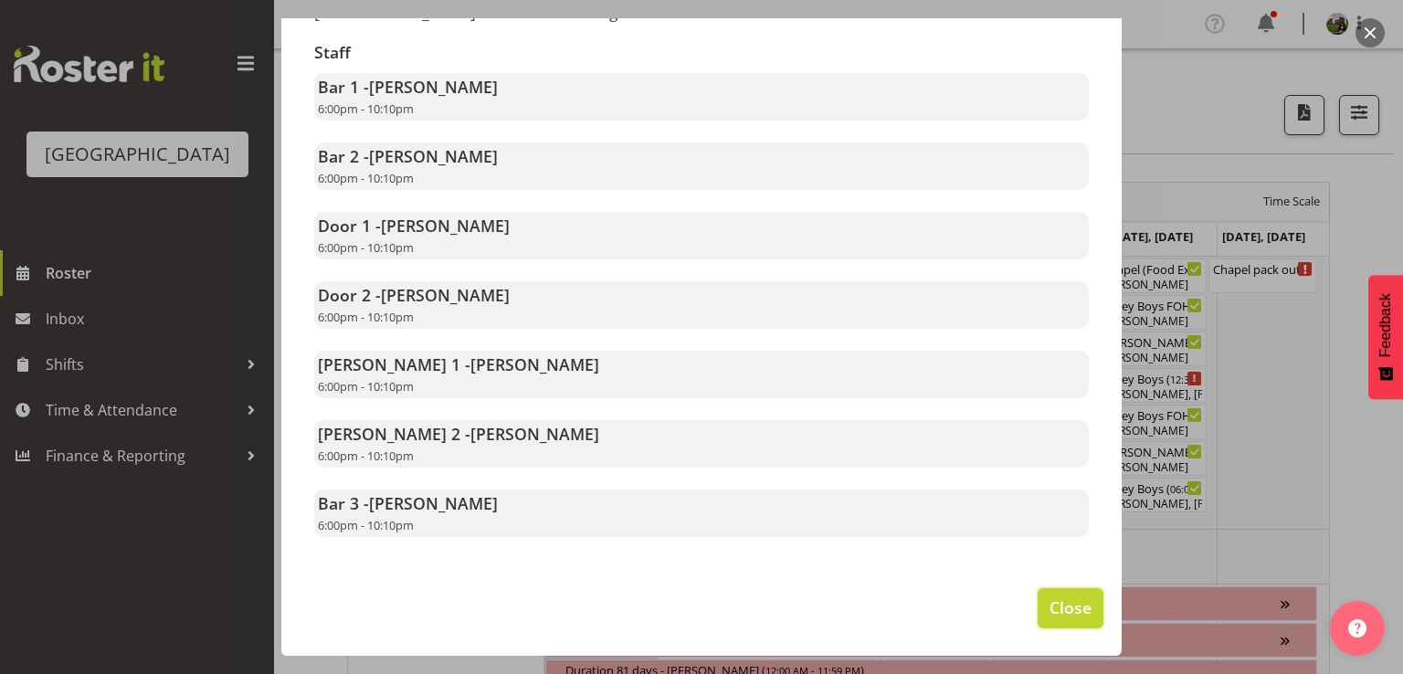
click at [1050, 611] on span "Close" at bounding box center [1070, 607] width 42 height 24
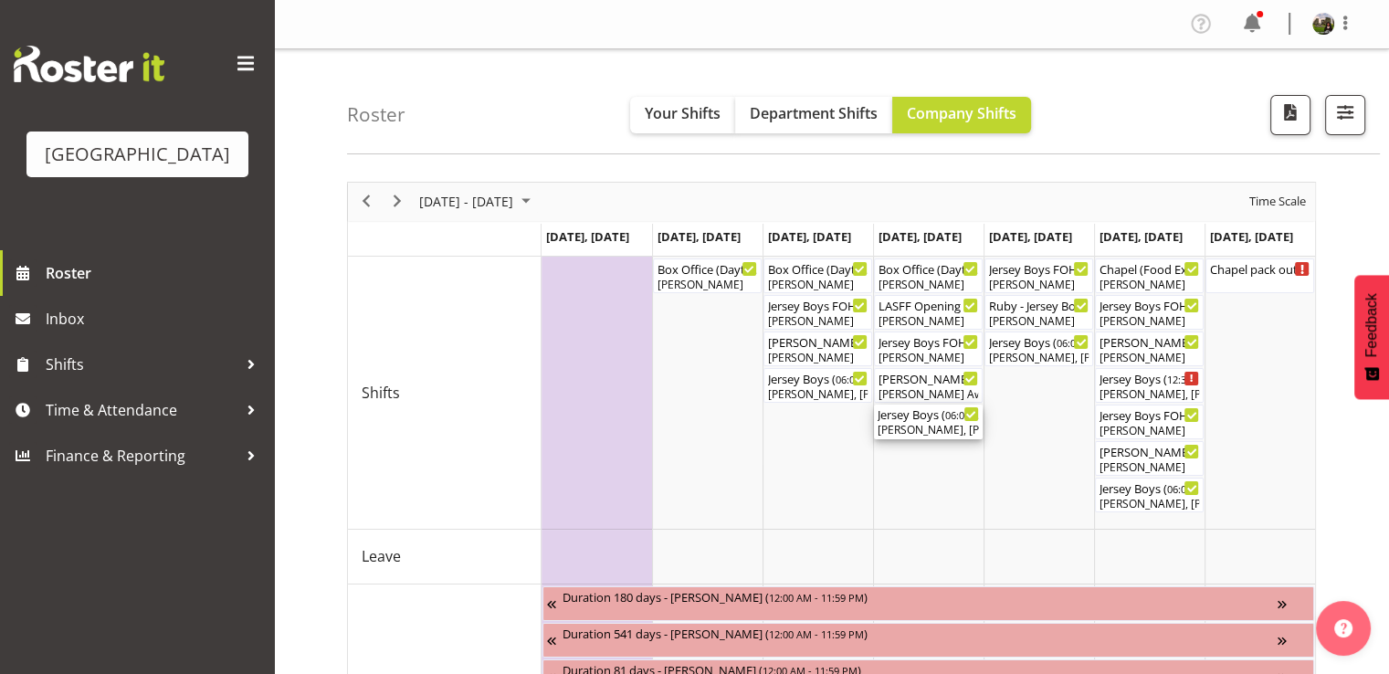
click at [921, 432] on div "Dominique Vogler, Kelly Shepherd, Robin Hendriks, Alec Were, Sumner Raos, Heath…" at bounding box center [928, 430] width 101 height 16
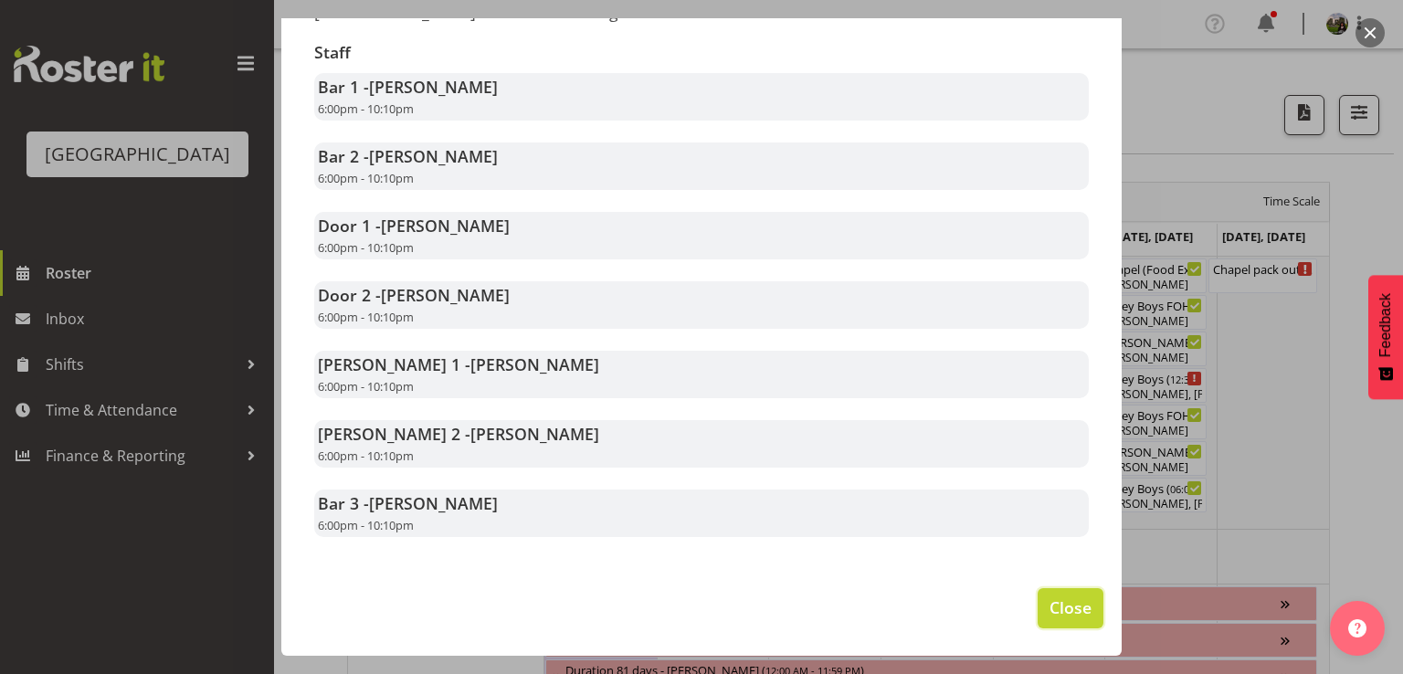
click at [1067, 607] on span "Close" at bounding box center [1070, 607] width 42 height 24
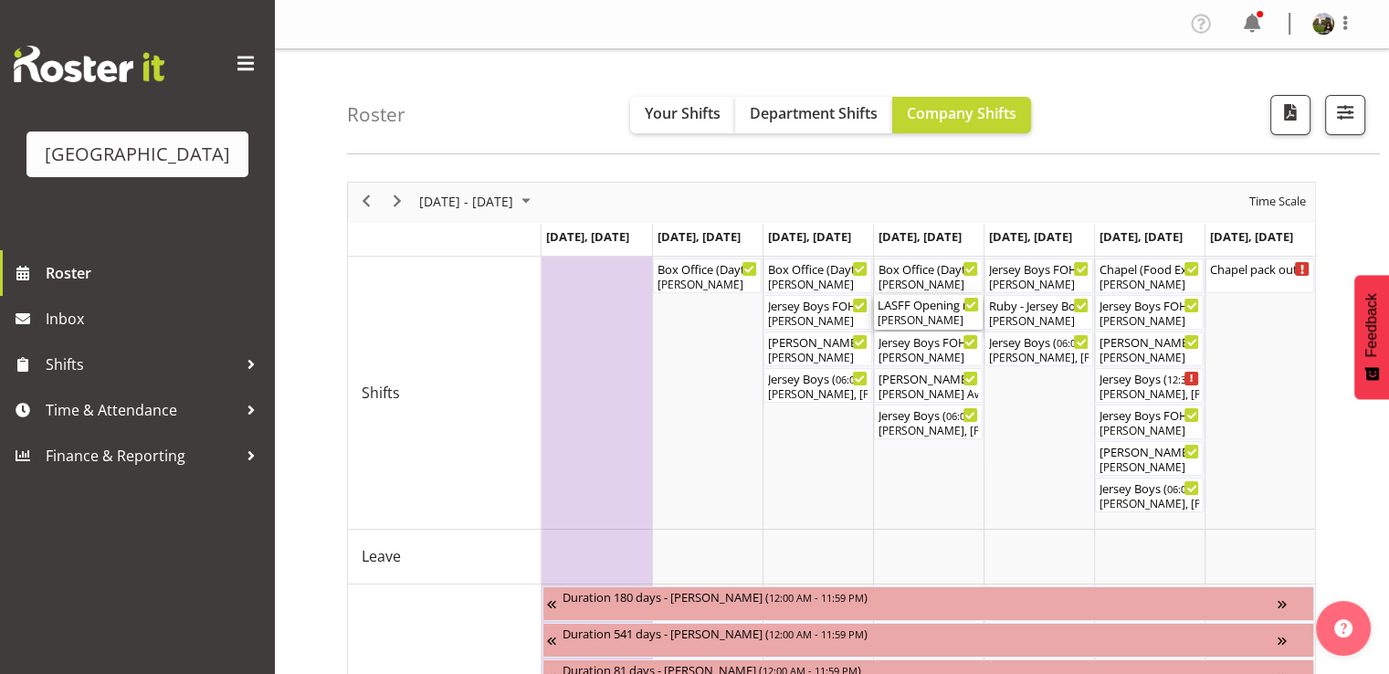
click at [920, 318] on div "[PERSON_NAME]" at bounding box center [928, 320] width 101 height 16
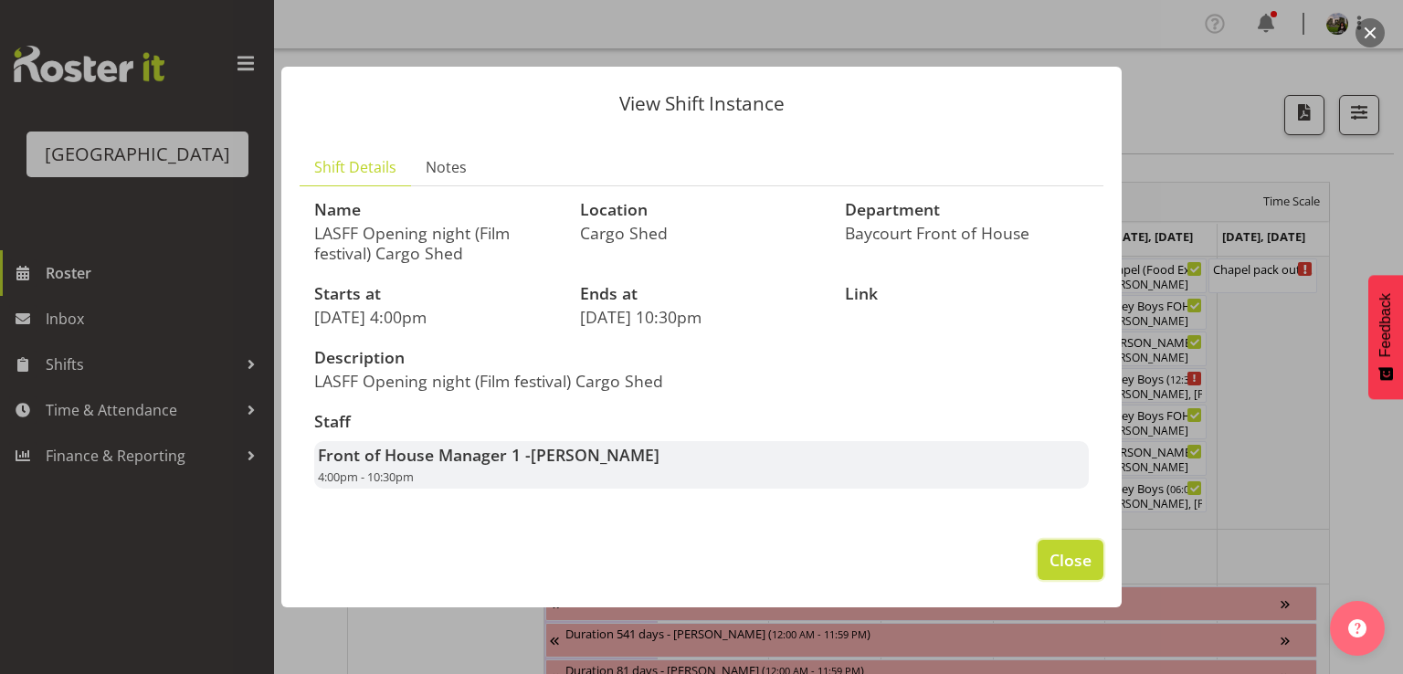
click at [1049, 552] on span "Close" at bounding box center [1070, 560] width 42 height 24
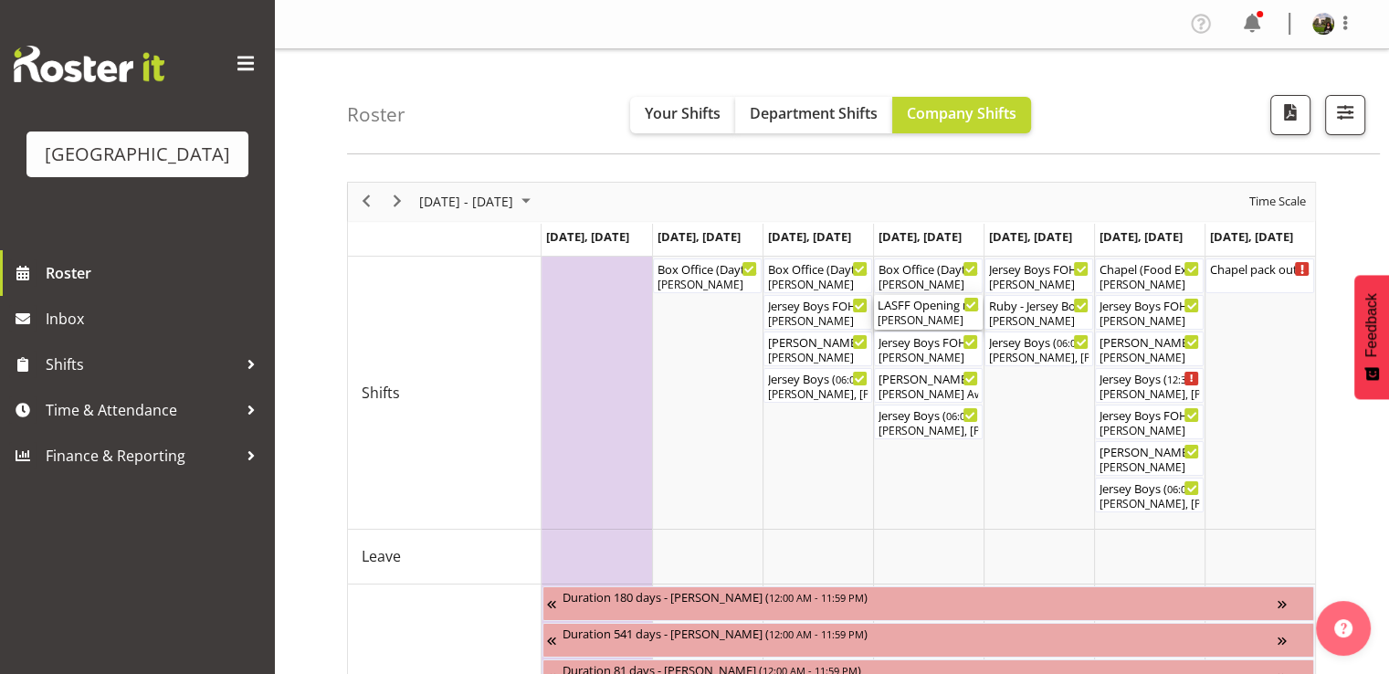
click at [924, 308] on div "LASFF Opening night (Film festival) Cargo Shed ( 04:00 PM - 10:30 PM )" at bounding box center [928, 304] width 101 height 18
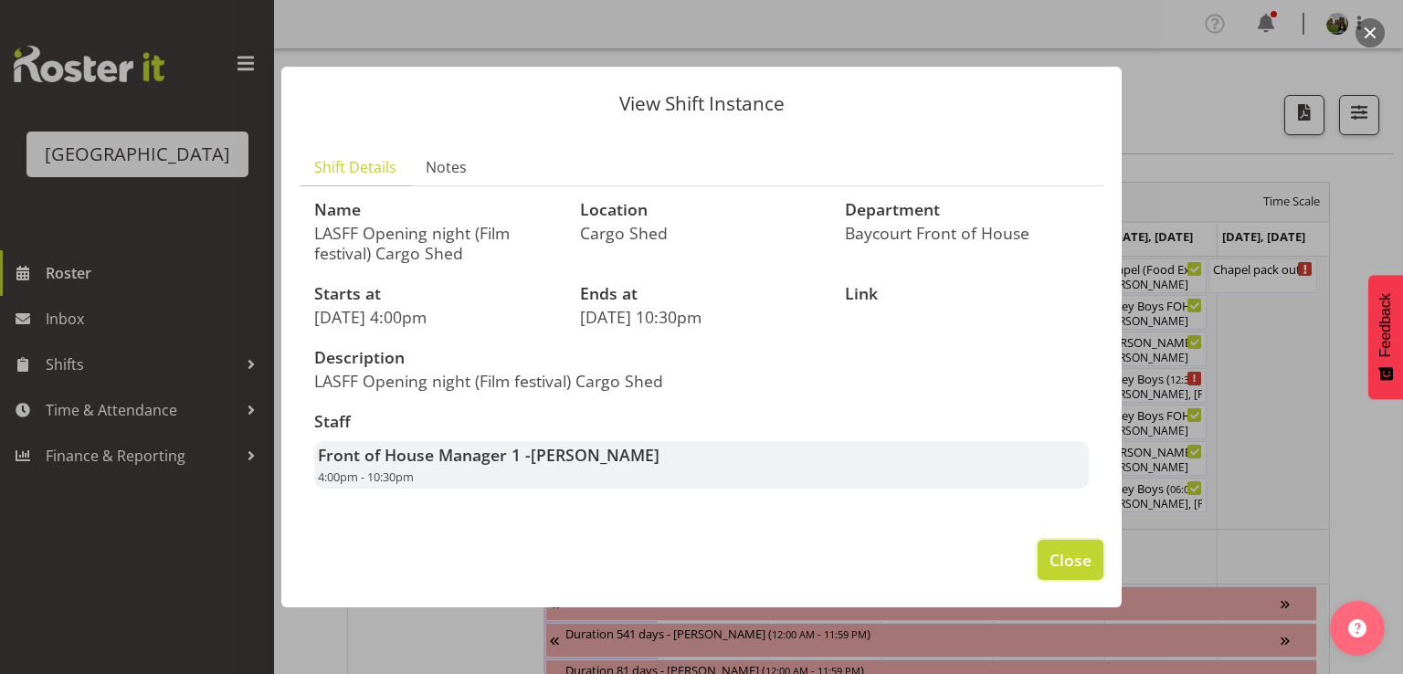
click at [1085, 564] on span "Close" at bounding box center [1070, 560] width 42 height 24
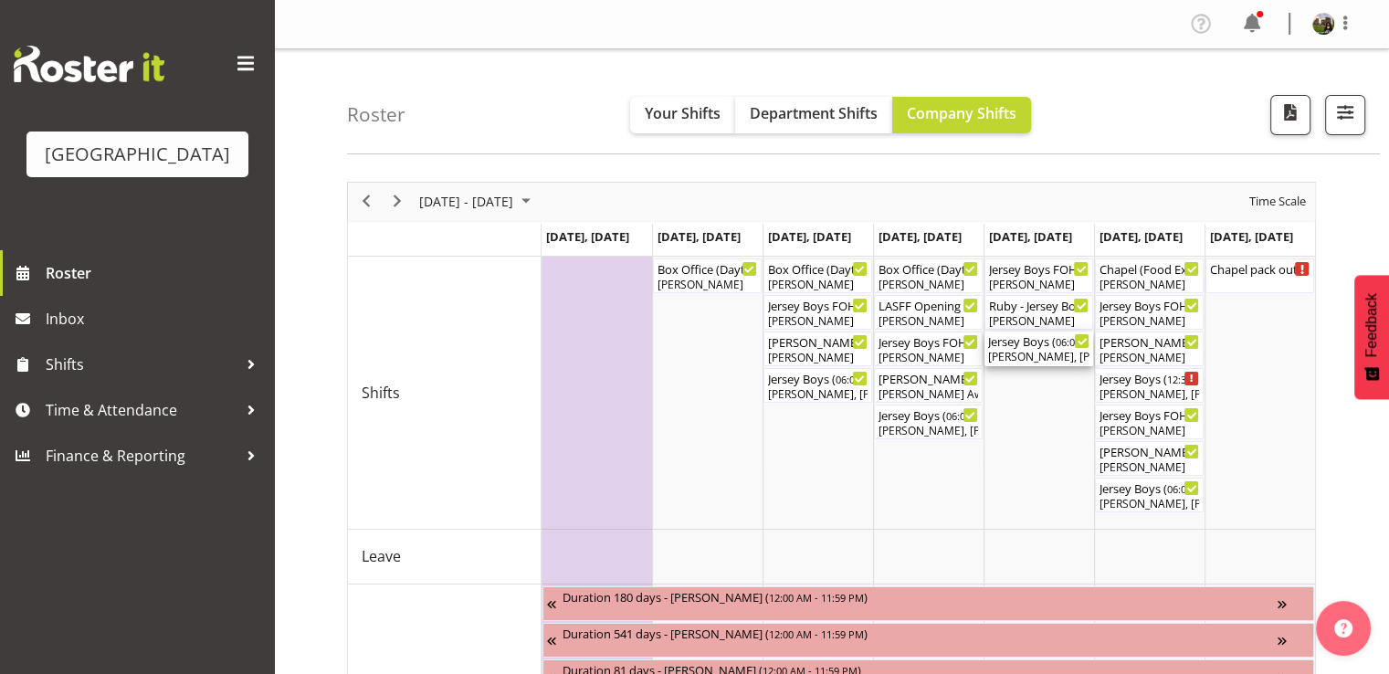
click at [1024, 345] on div "Jersey Boys ( 06:00 PM - 10:10 PM )" at bounding box center [1038, 340] width 101 height 18
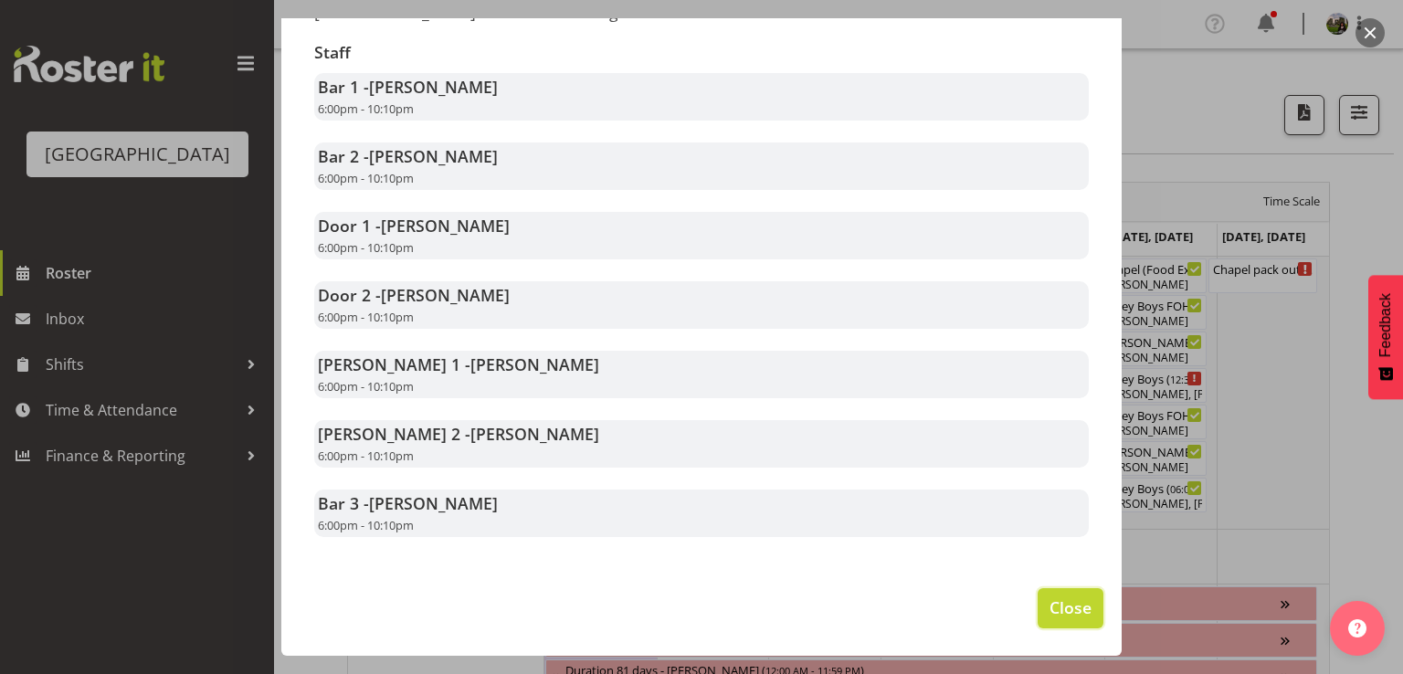
click at [1049, 611] on span "Close" at bounding box center [1070, 607] width 42 height 24
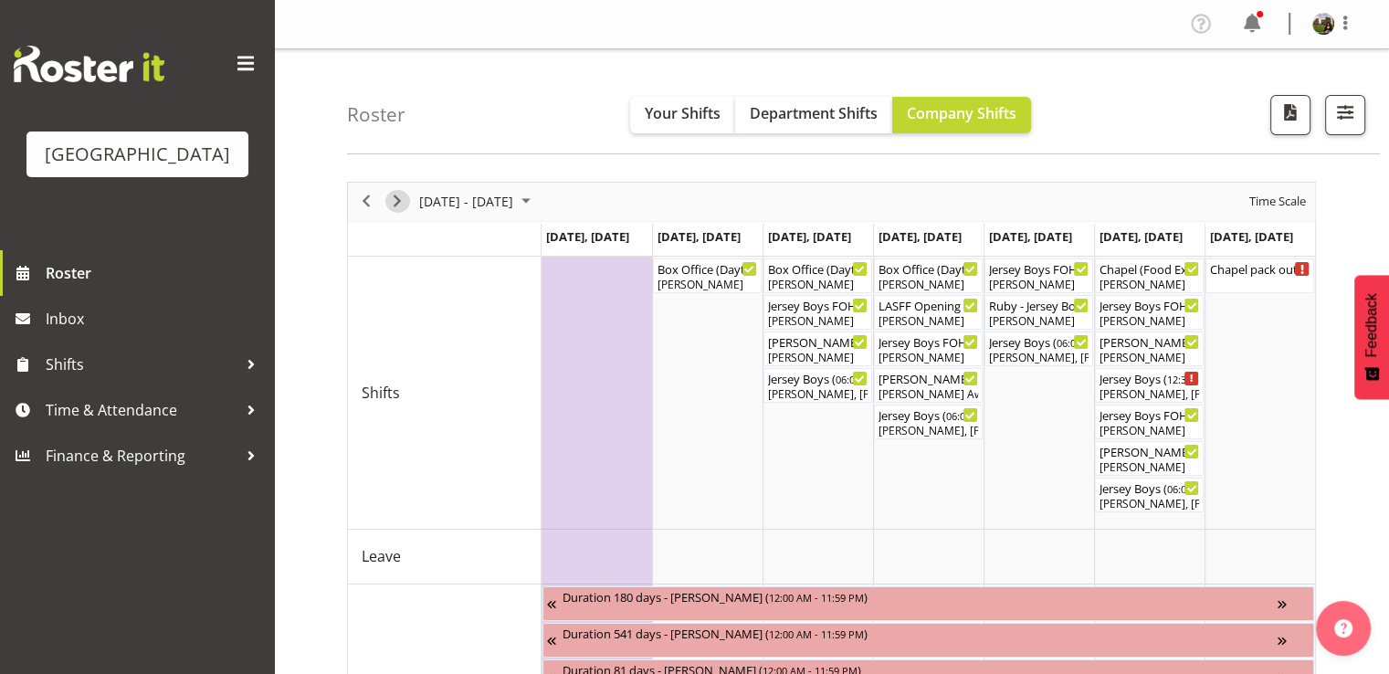
click at [396, 198] on span "Next" at bounding box center [397, 201] width 22 height 23
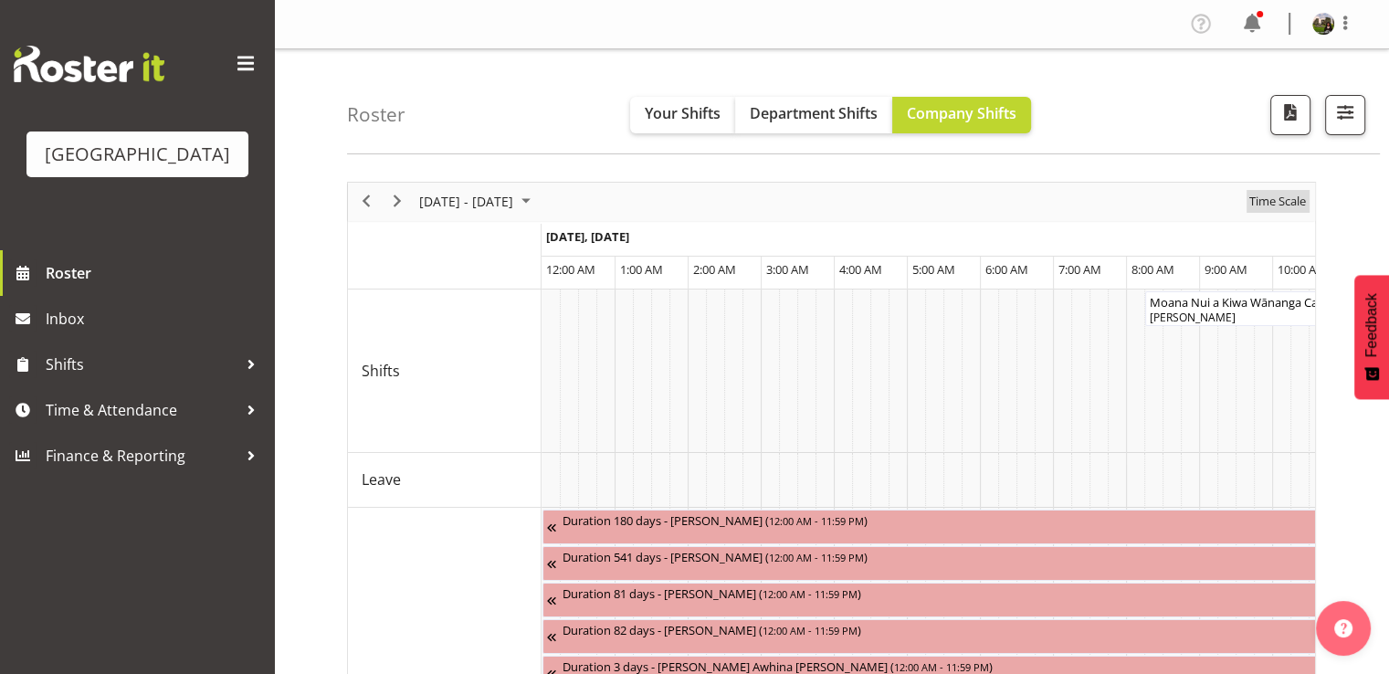
click at [1267, 207] on span "Time Scale" at bounding box center [1277, 201] width 60 height 23
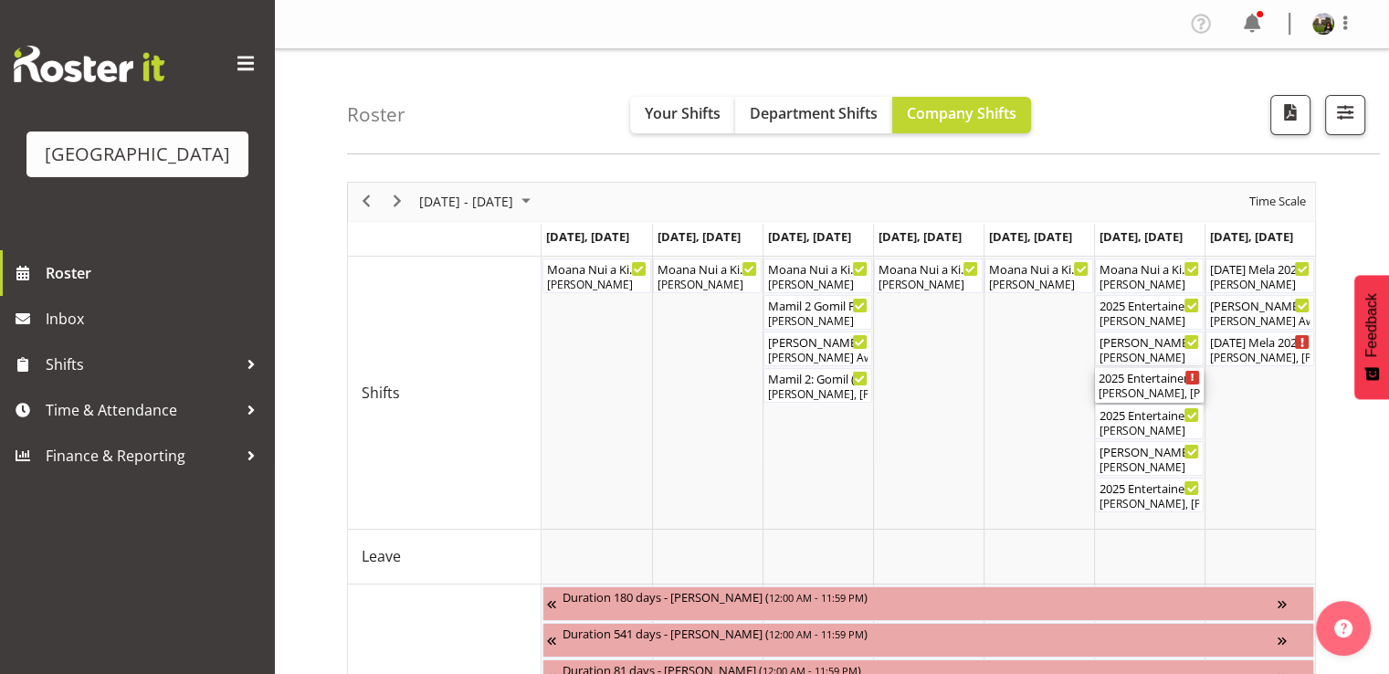
click at [1143, 394] on div "Chris Darlington, Kelly Shepherd, Tommy Shorter, Michelle Englehardt, Alex Free…" at bounding box center [1149, 393] width 101 height 16
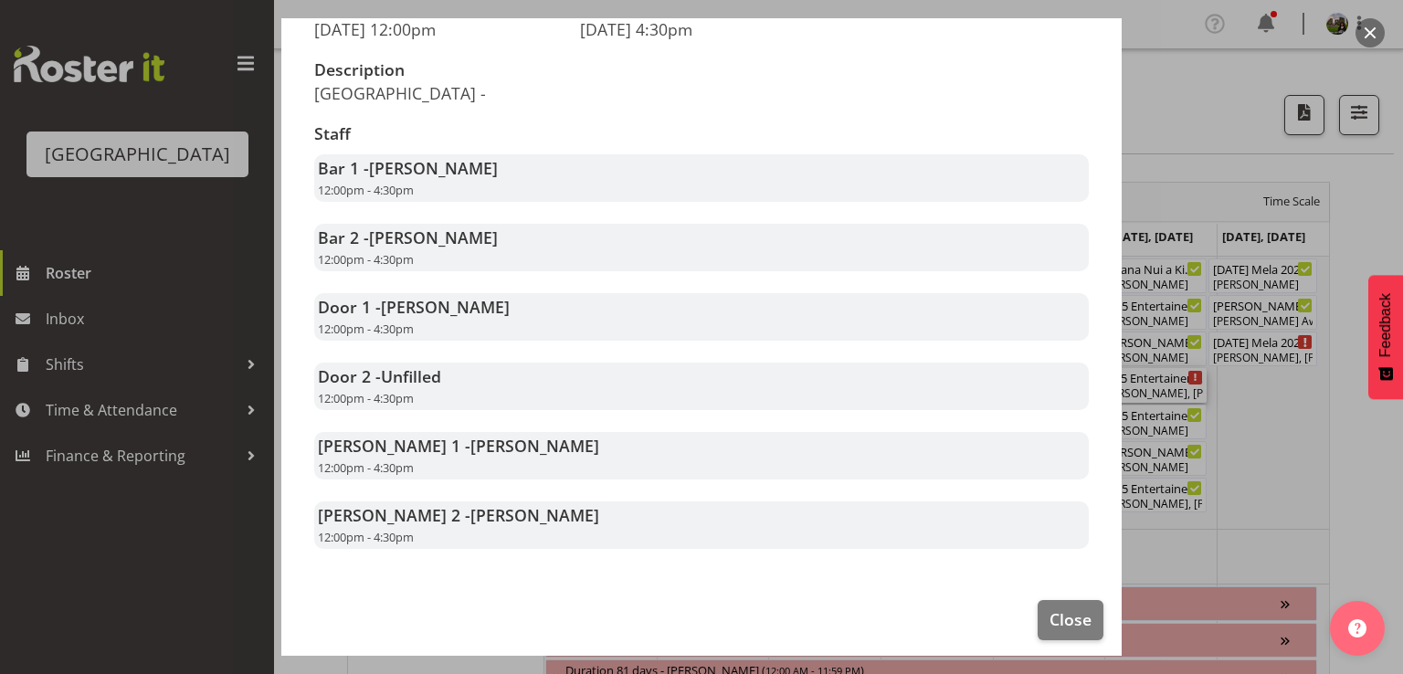
scroll to position [296, 0]
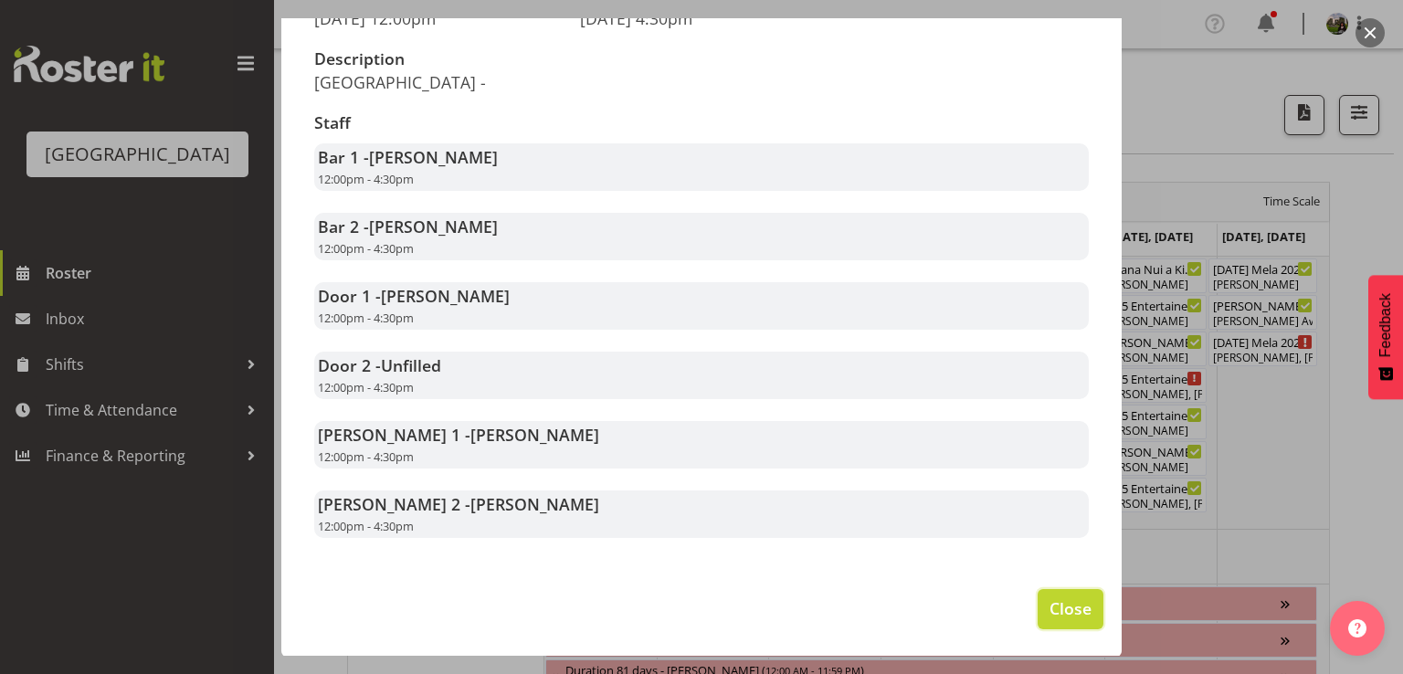
click at [1049, 607] on span "Close" at bounding box center [1070, 608] width 42 height 24
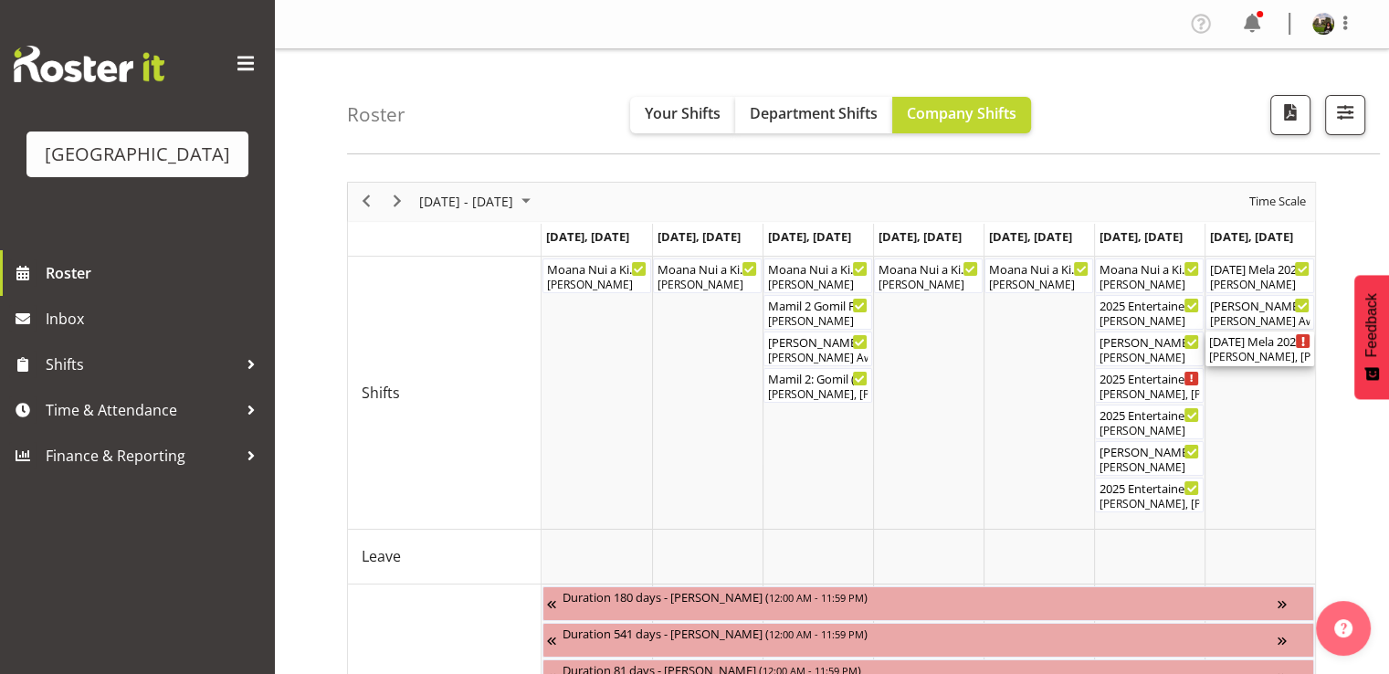
click at [1239, 343] on div "Diwali Mela 2025 ( 06:30 PM - 11:30 PM )" at bounding box center [1259, 340] width 101 height 18
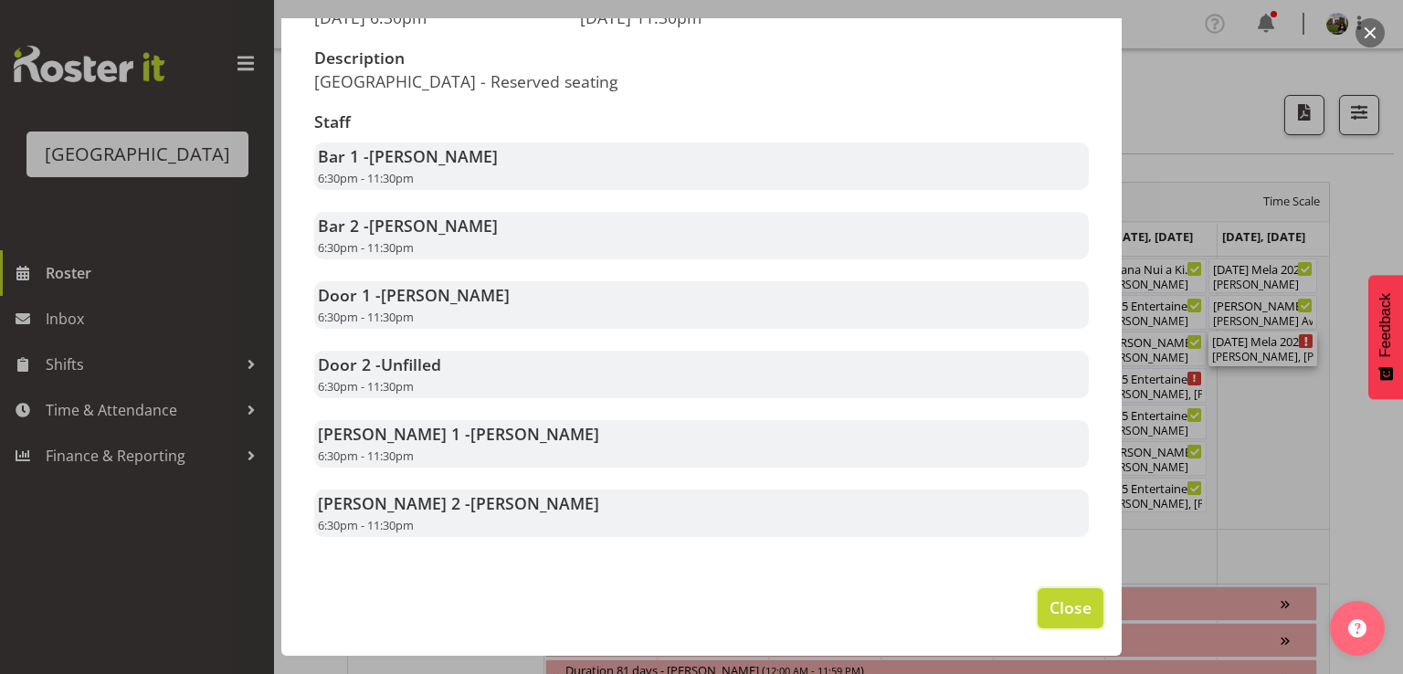
click at [1049, 606] on span "Close" at bounding box center [1070, 607] width 42 height 24
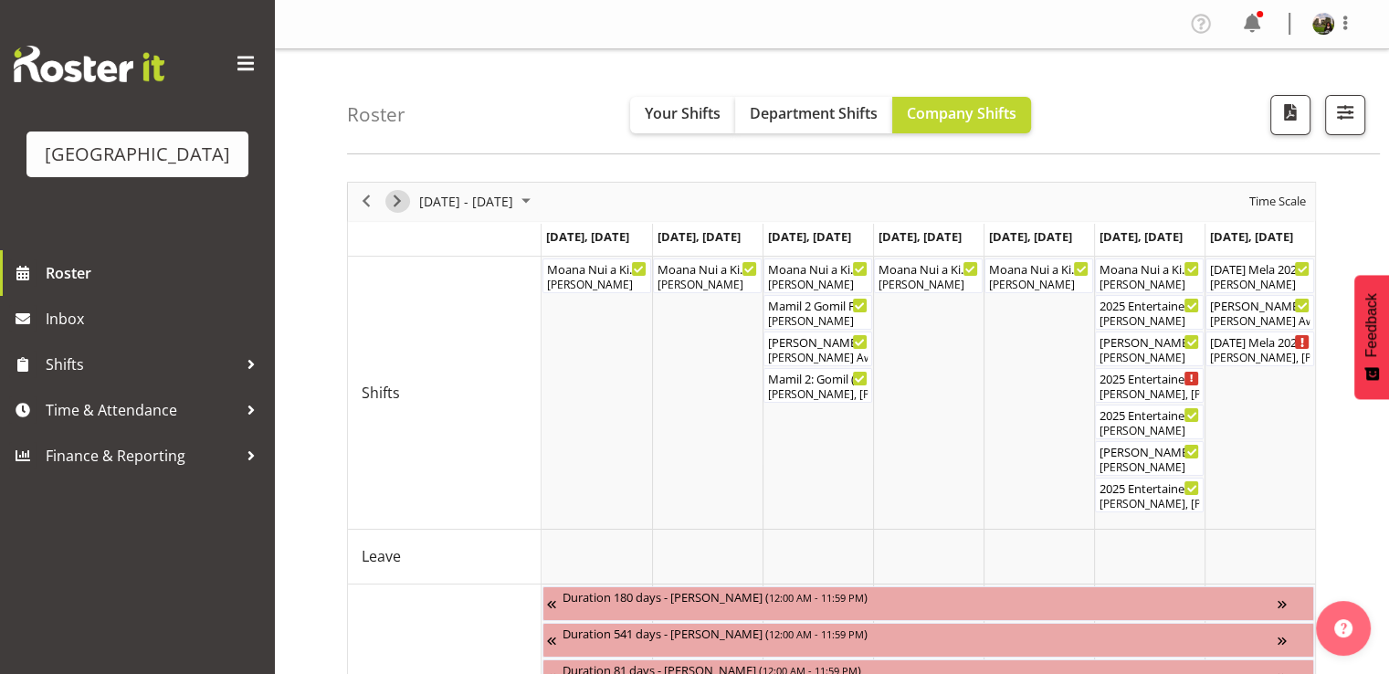
click at [398, 204] on span "Next" at bounding box center [397, 201] width 22 height 23
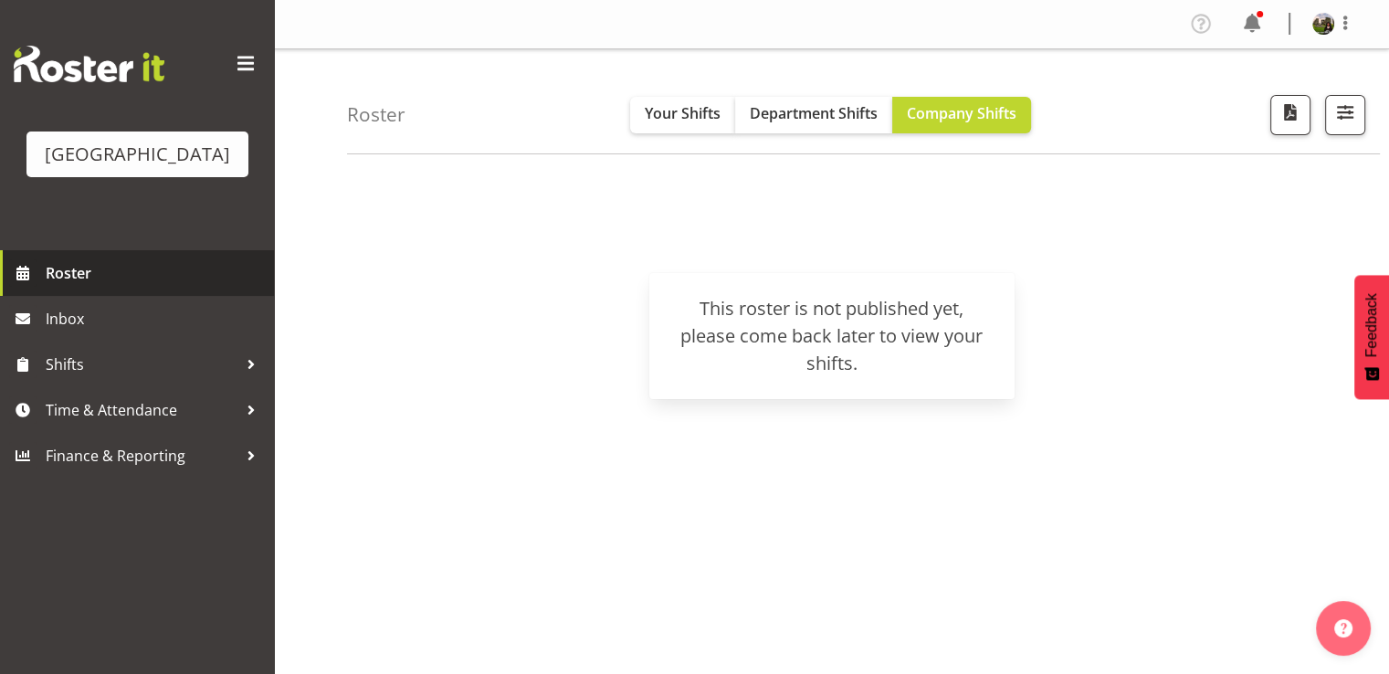
click at [79, 287] on span "Roster" at bounding box center [155, 272] width 219 height 27
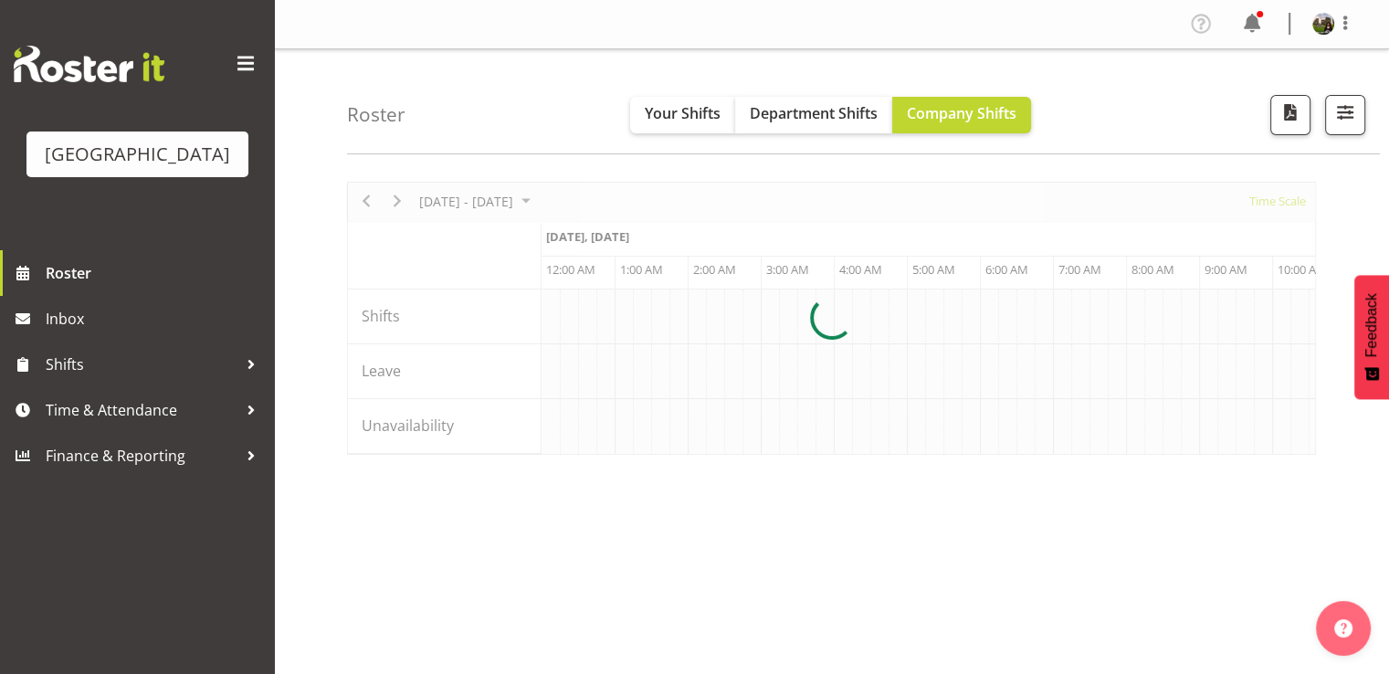
scroll to position [0, 7013]
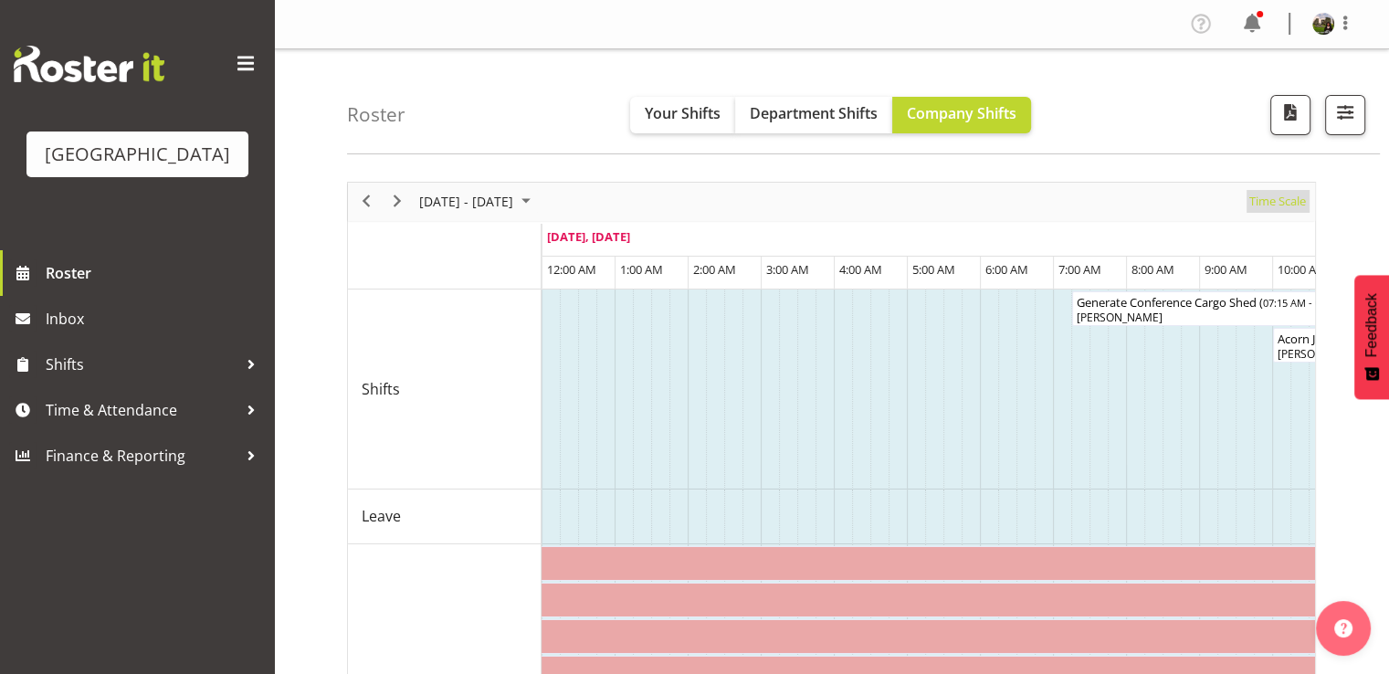
click at [1275, 205] on span "Time Scale" at bounding box center [1277, 201] width 60 height 23
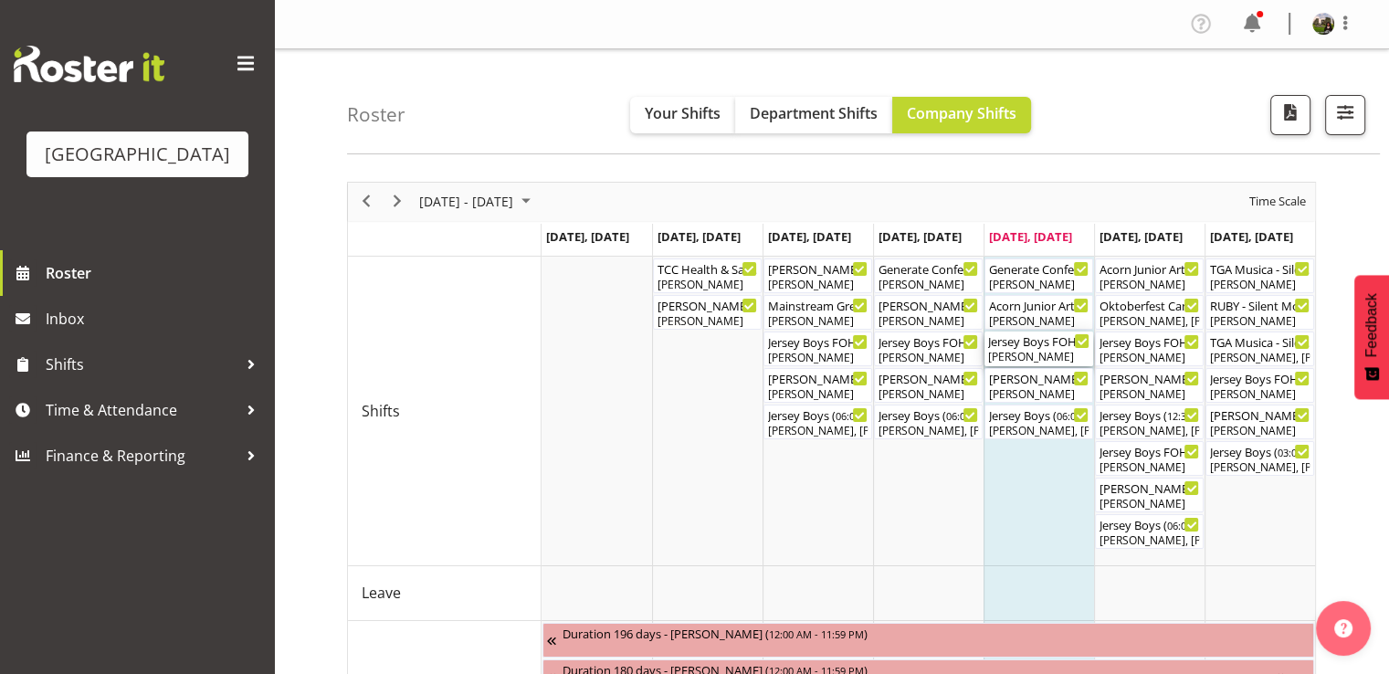
click at [1049, 353] on div "[PERSON_NAME]" at bounding box center [1038, 357] width 101 height 16
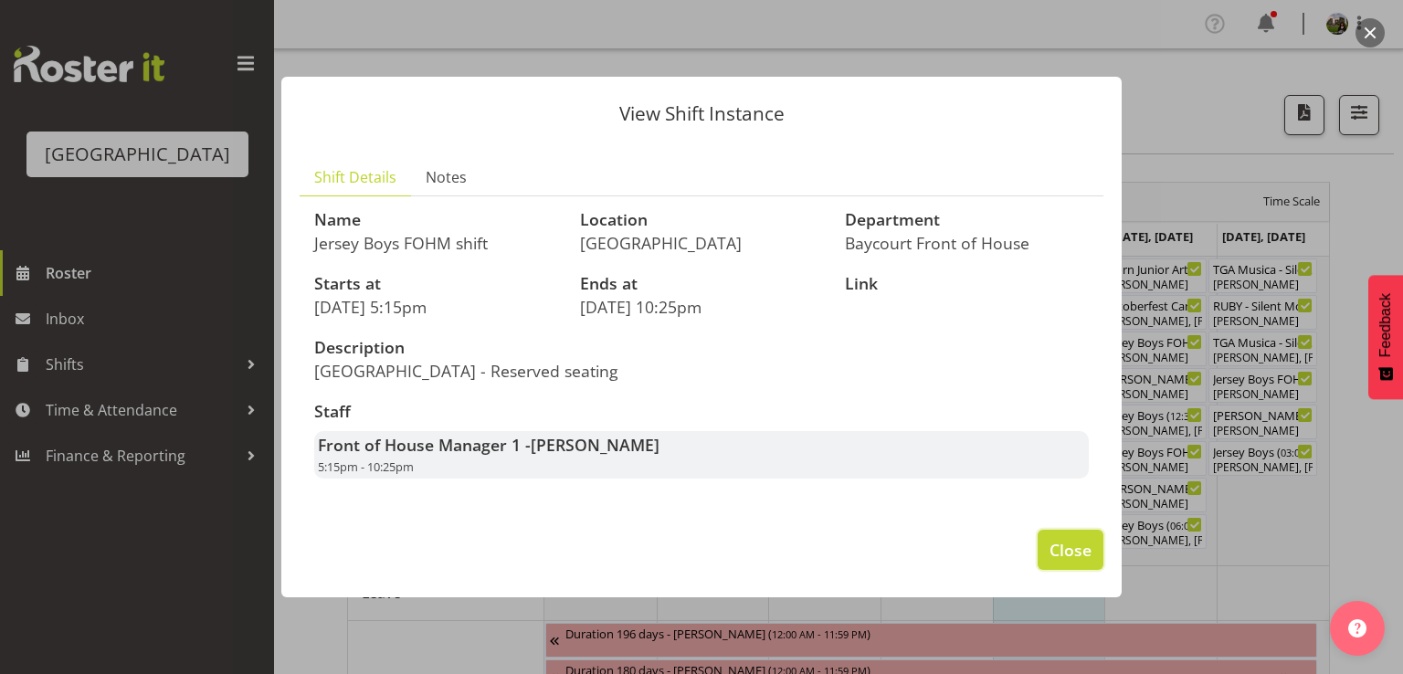
click at [1059, 551] on span "Close" at bounding box center [1070, 550] width 42 height 24
